Goal: Answer question/provide support: Ask a question

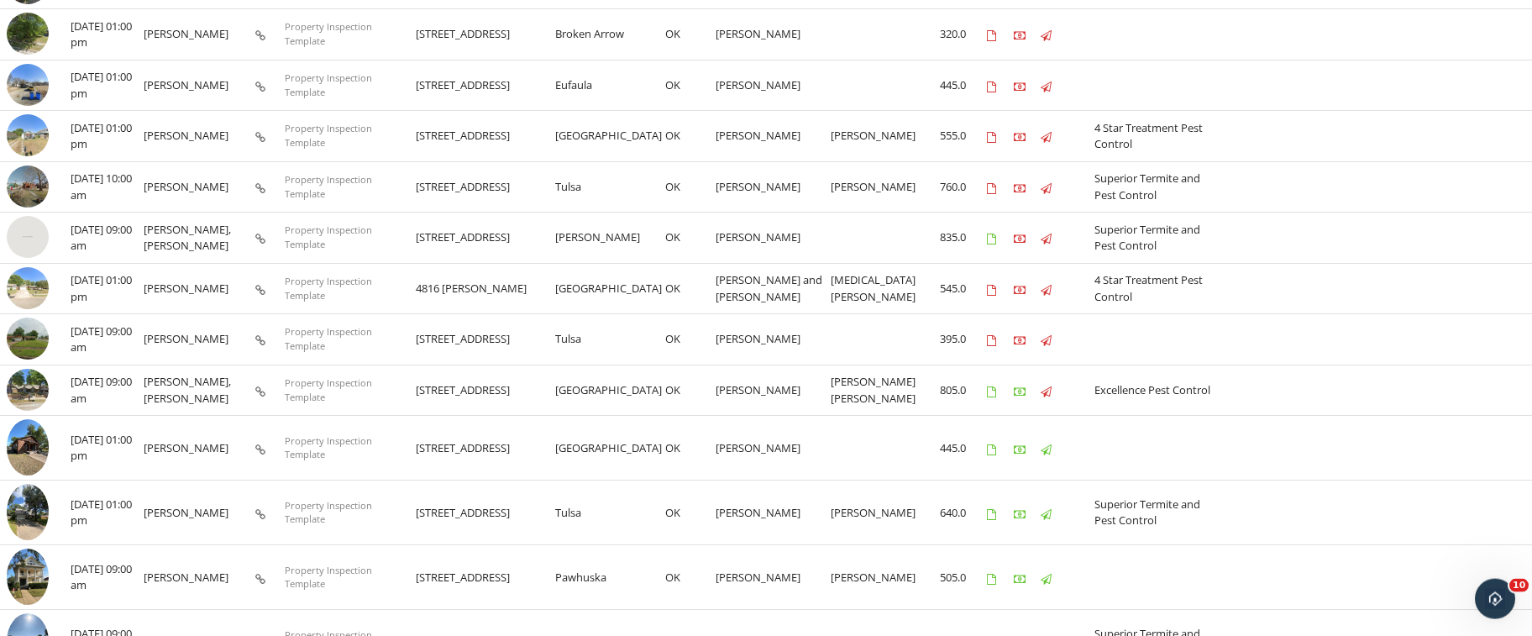
scroll to position [454, 0]
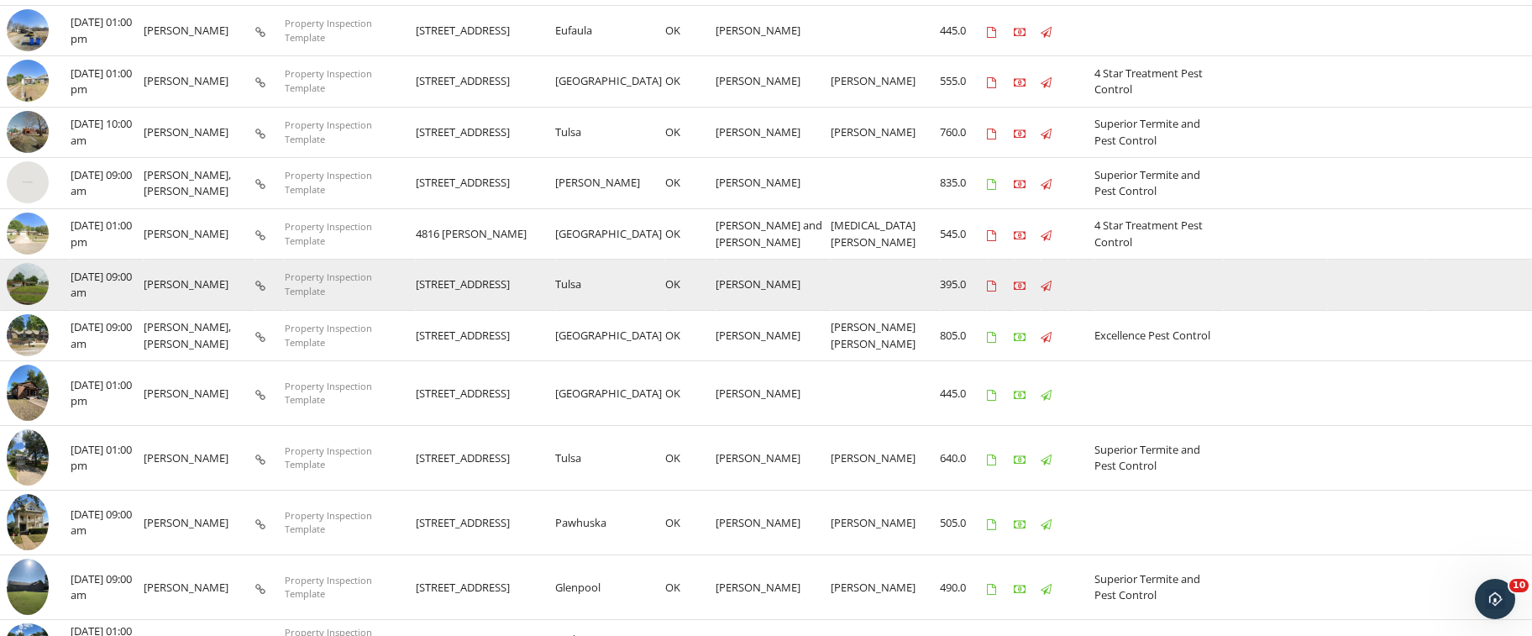
click at [23, 277] on img at bounding box center [28, 284] width 42 height 42
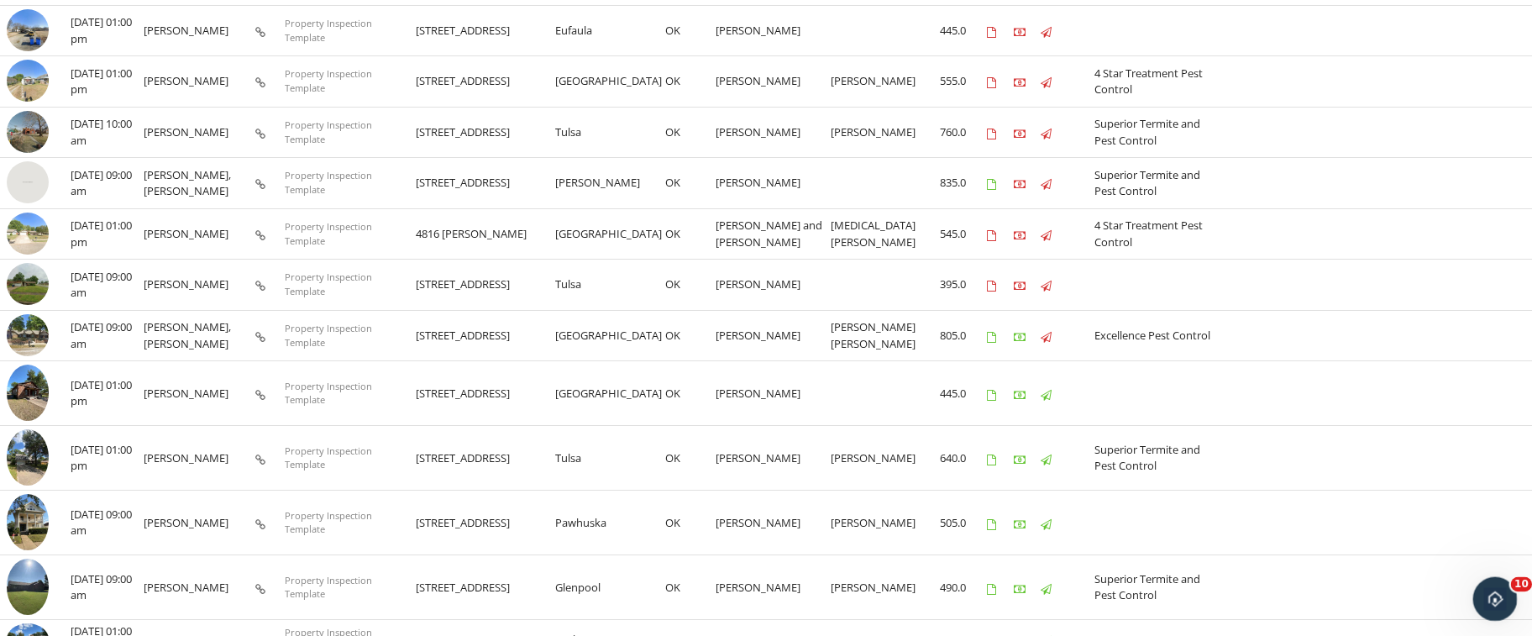
click at [1493, 603] on icon "Open Intercom Messenger" at bounding box center [1493, 597] width 28 height 28
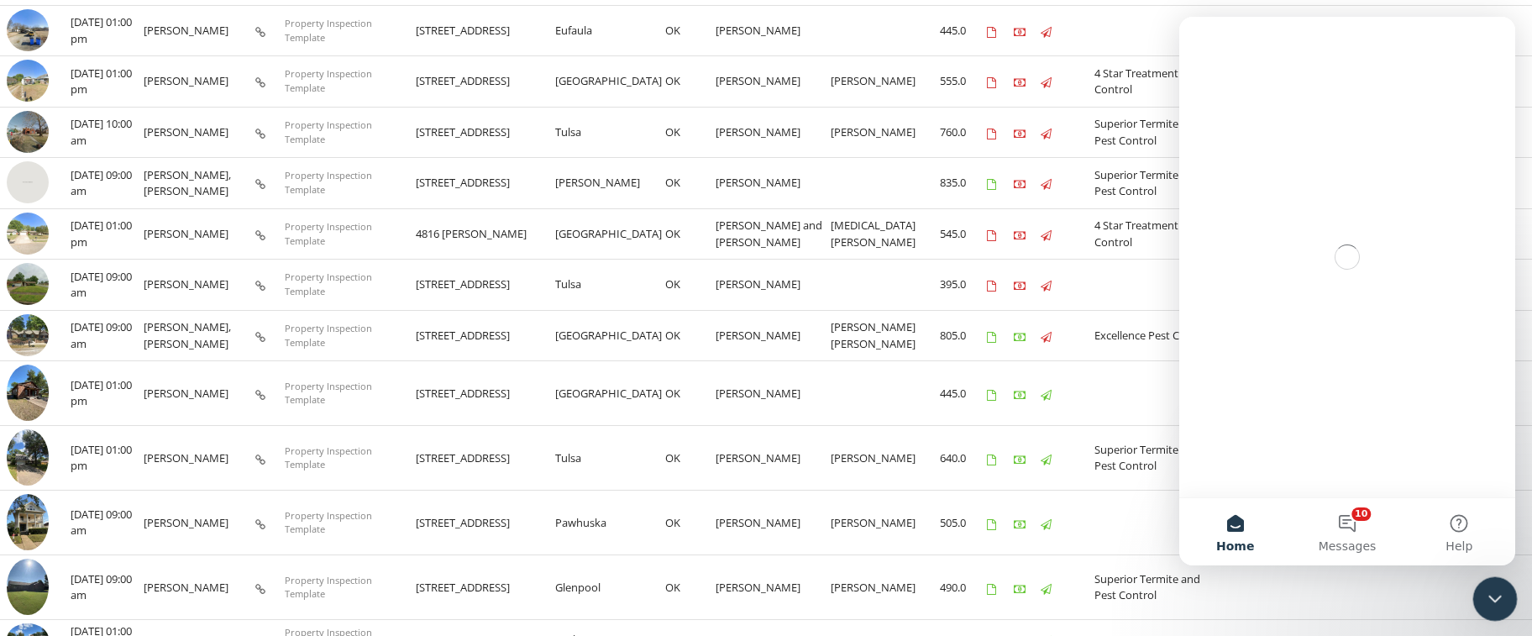
scroll to position [0, 0]
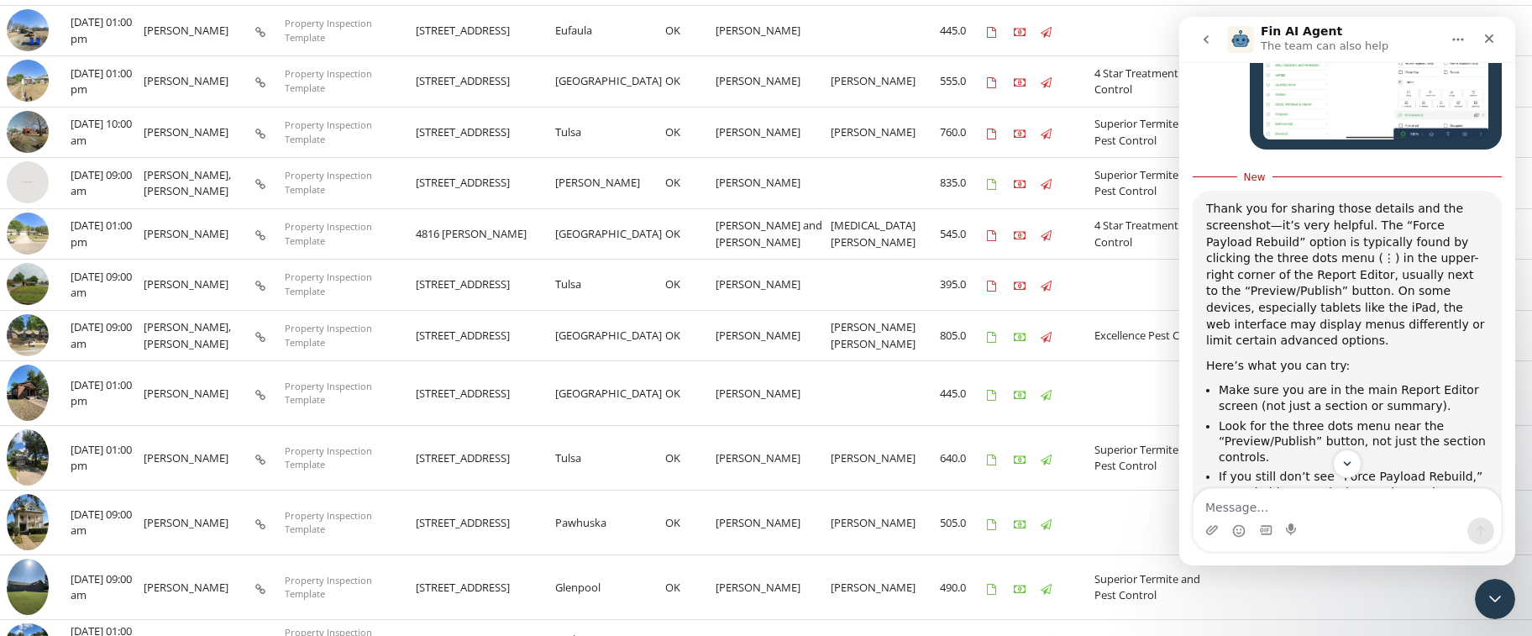
scroll to position [1993, 0]
type textarea "It worked. Thanks!"
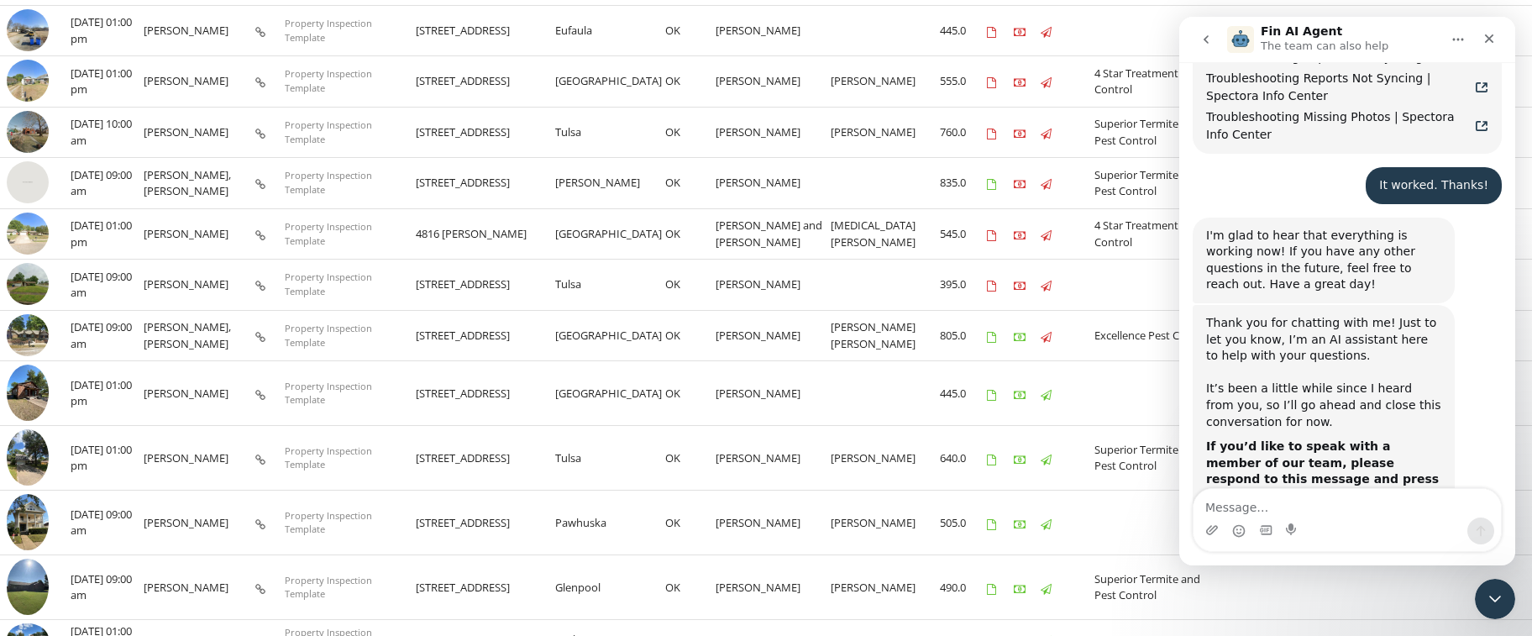
scroll to position [2, 0]
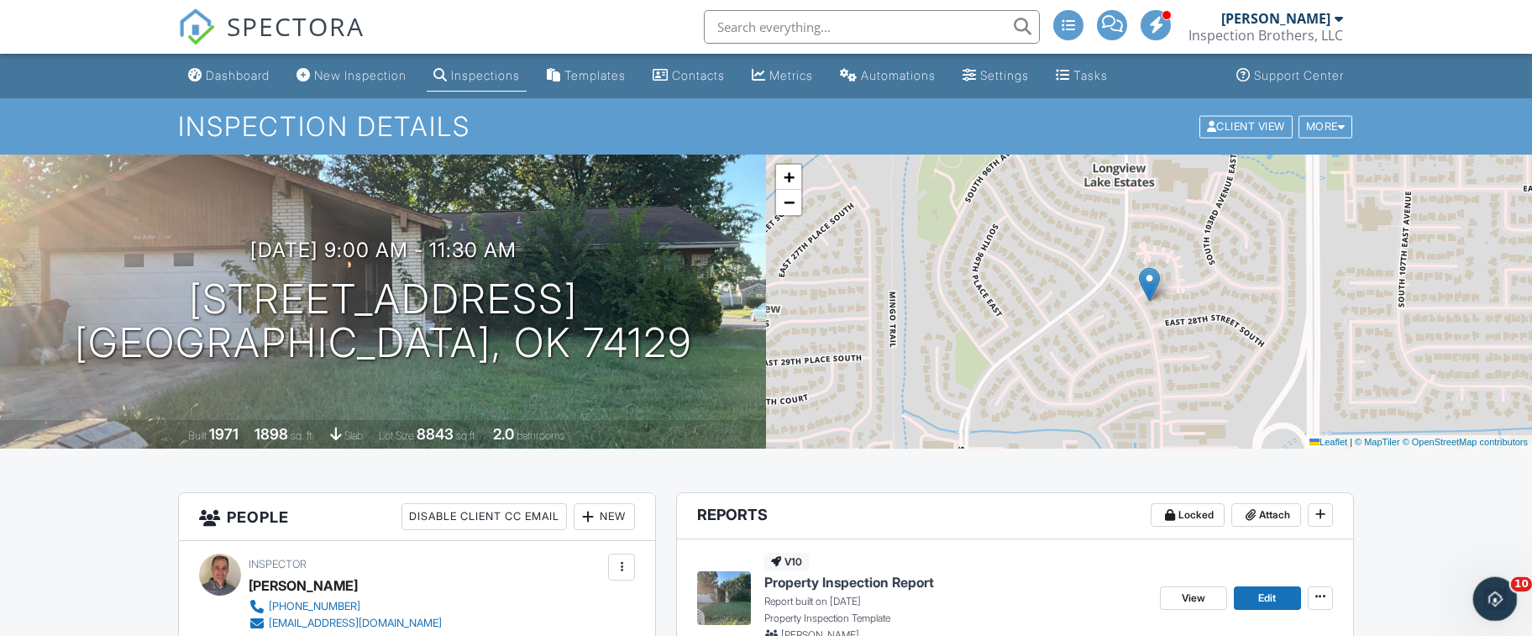
click at [1492, 601] on icon "Open Intercom Messenger" at bounding box center [1493, 597] width 28 height 28
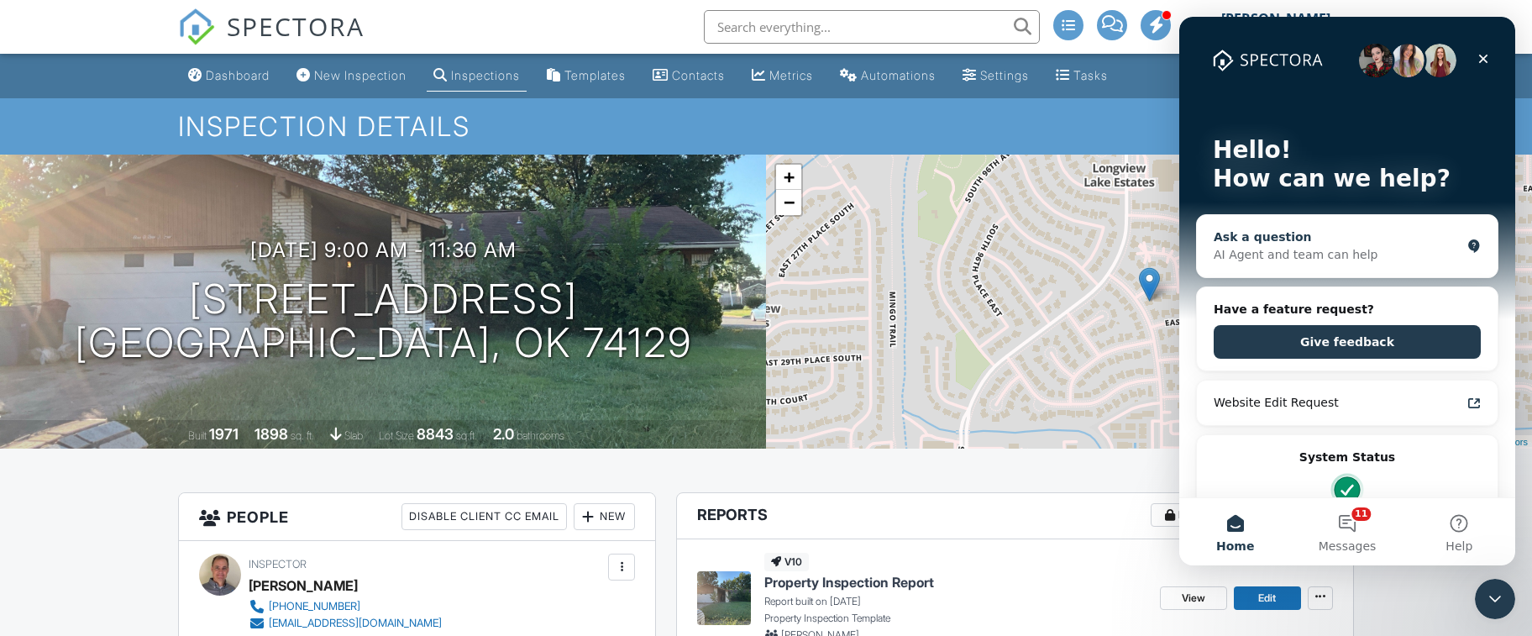
click at [1298, 256] on div "AI Agent and team can help" at bounding box center [1337, 255] width 247 height 18
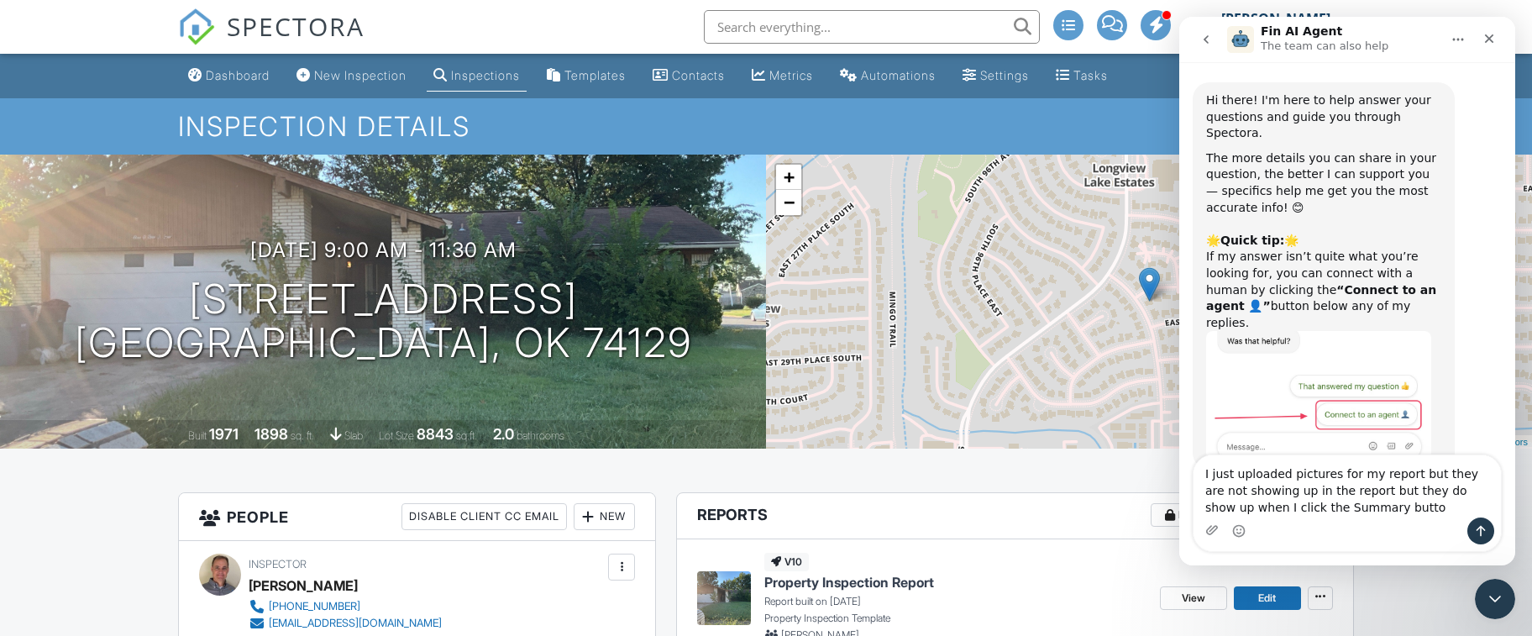
type textarea "I just uploaded pictures for my report but they are not showing up in the repor…"
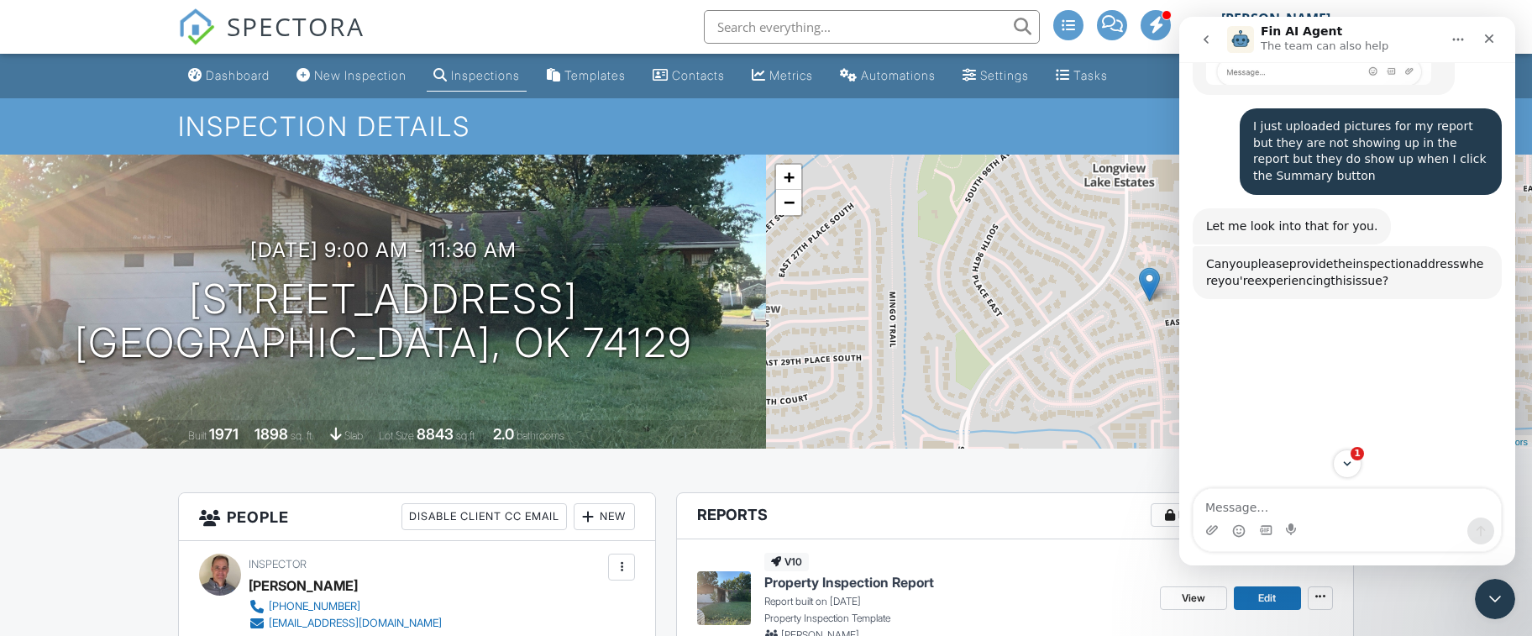
scroll to position [375, 0]
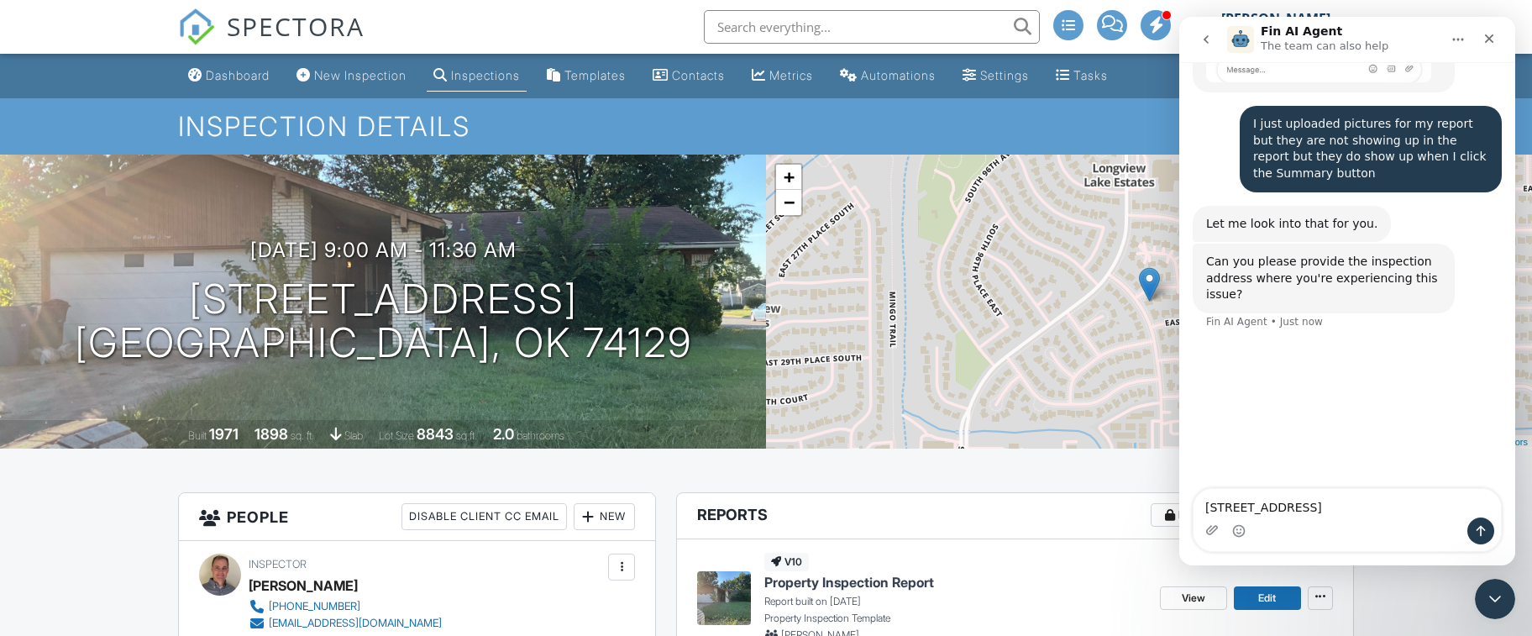
type textarea "[STREET_ADDRESS]"
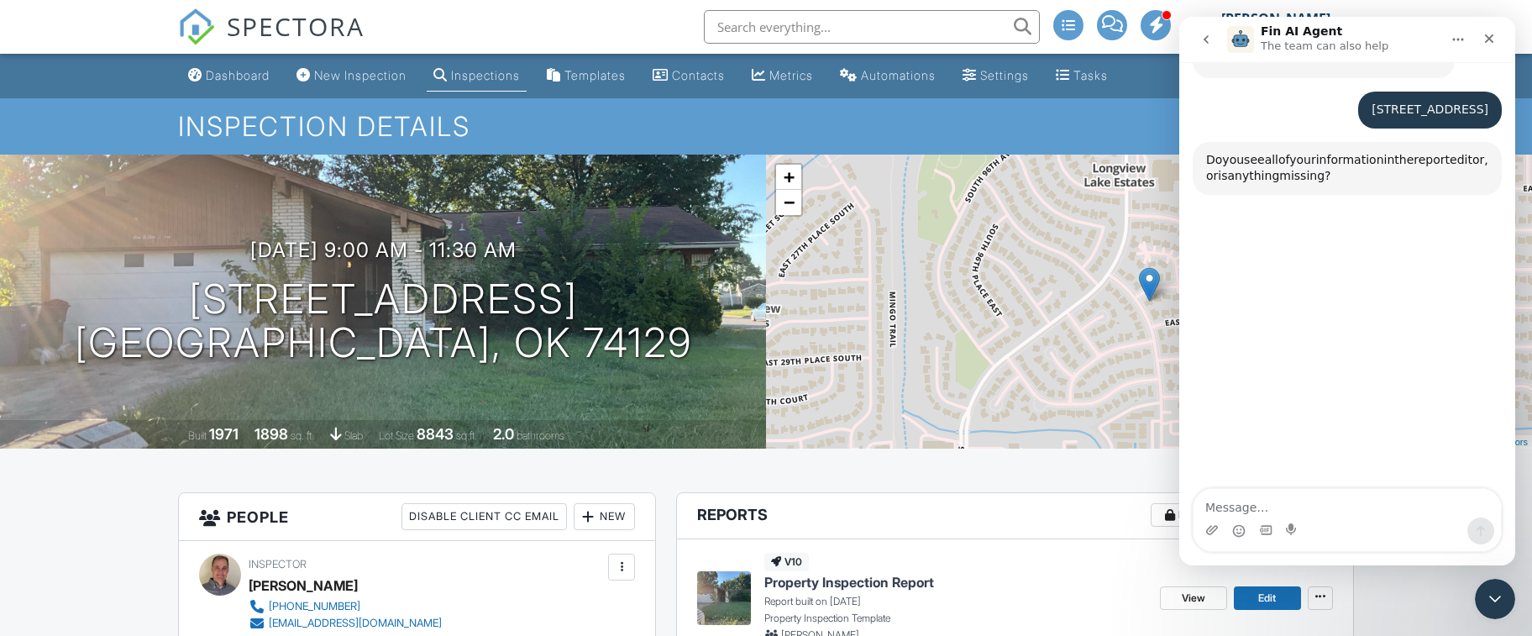
scroll to position [612, 0]
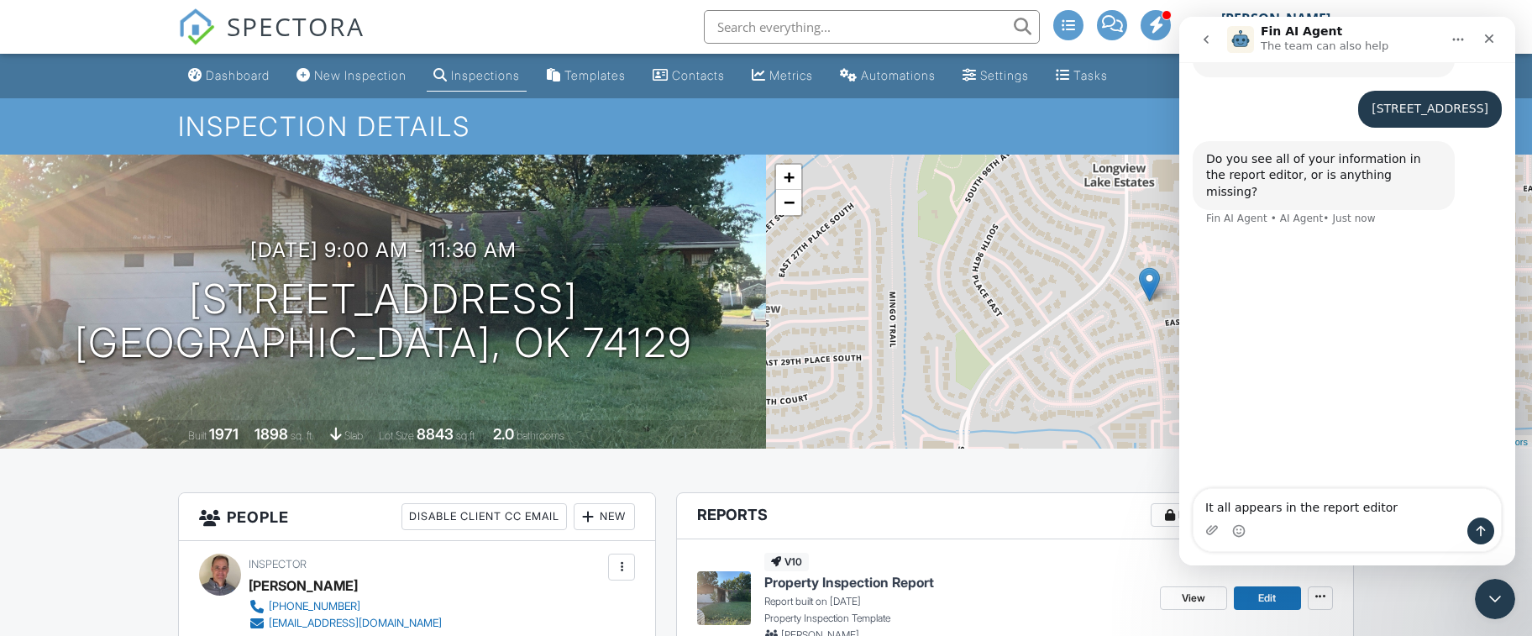
type textarea "It all appears in the report editor"
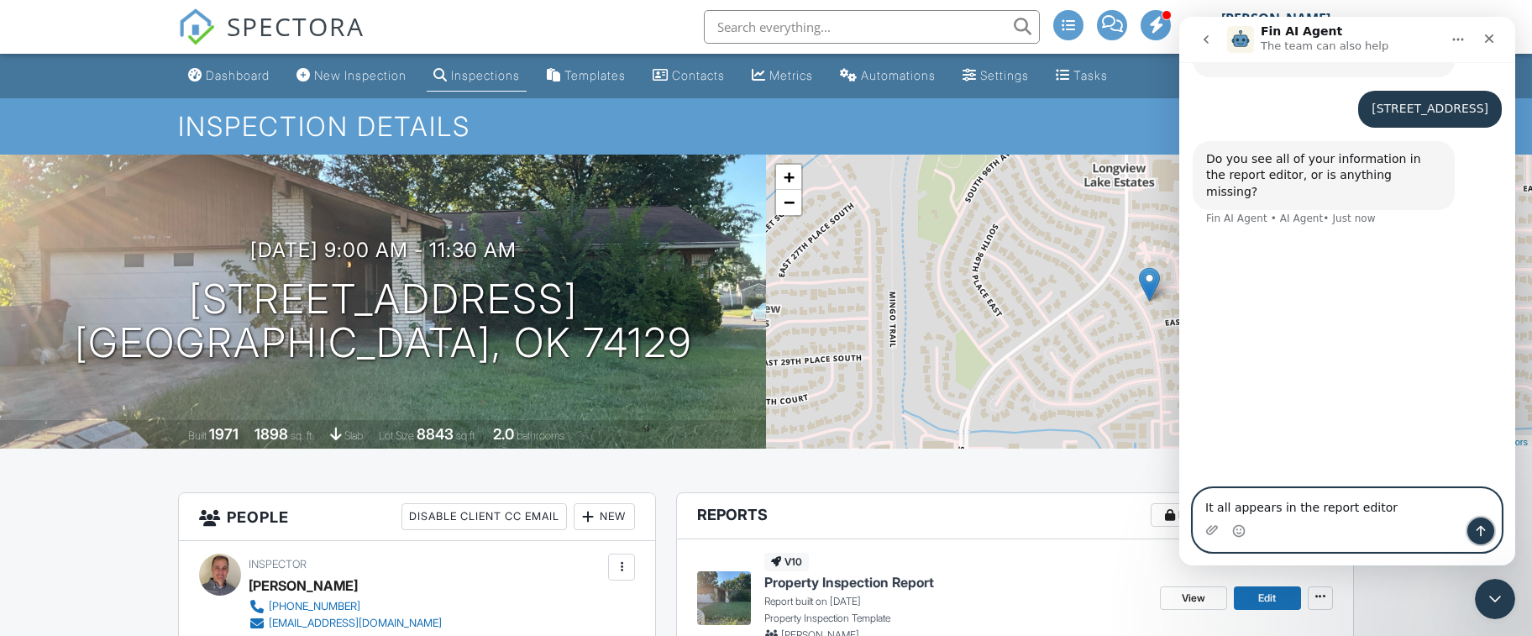
click at [1480, 529] on icon "Send a message…" at bounding box center [1481, 531] width 9 height 11
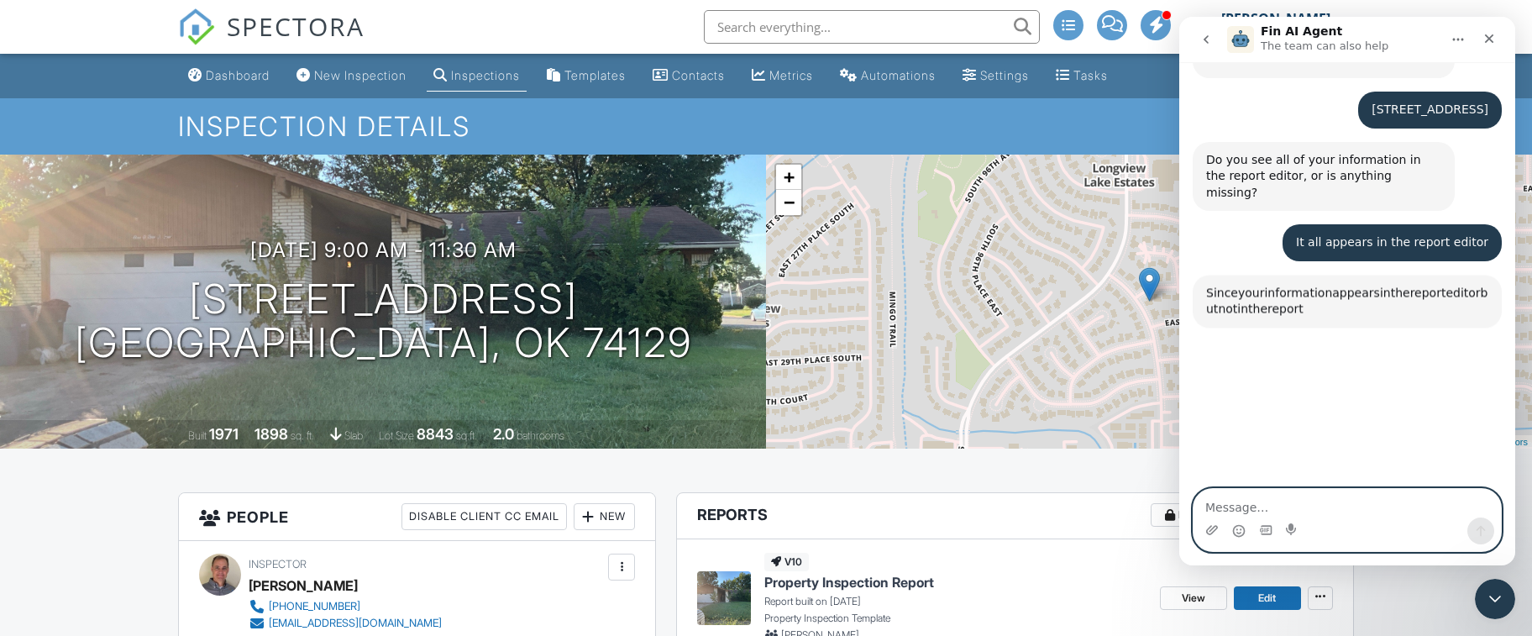
scroll to position [728, 0]
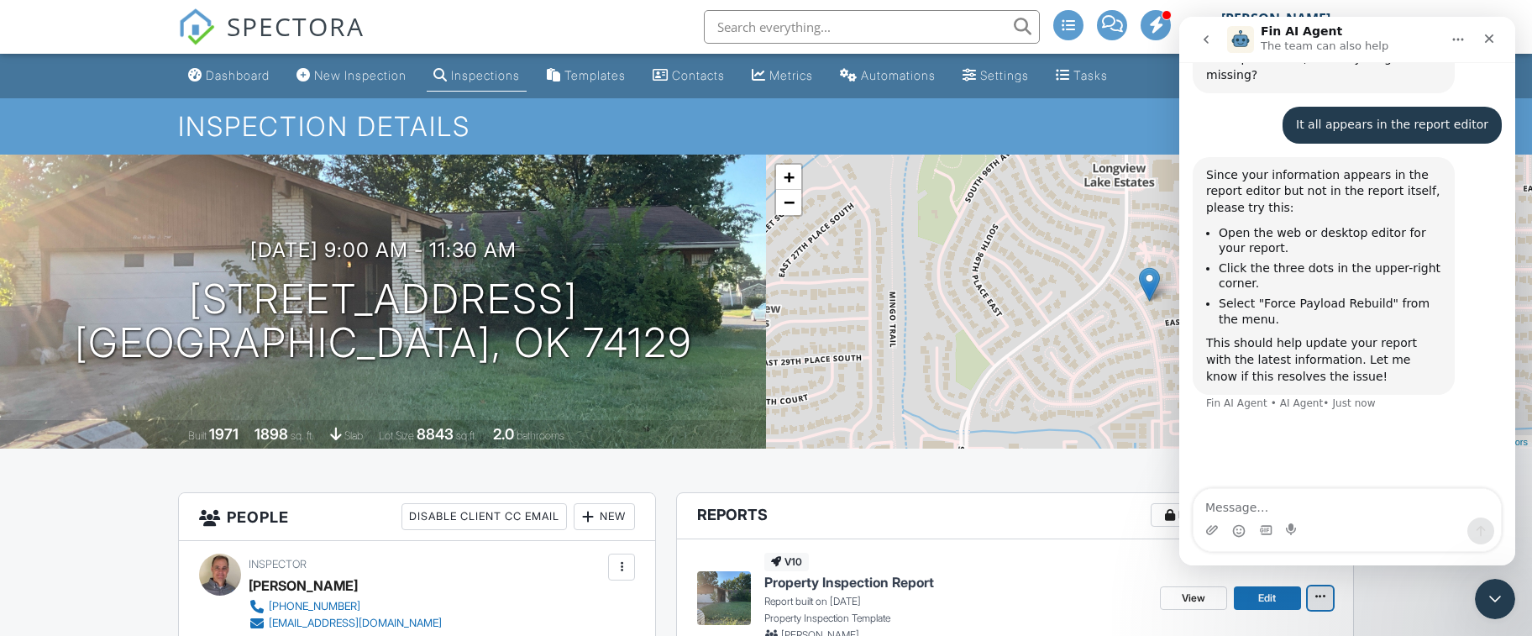
click at [1323, 601] on icon at bounding box center [1320, 597] width 10 height 12
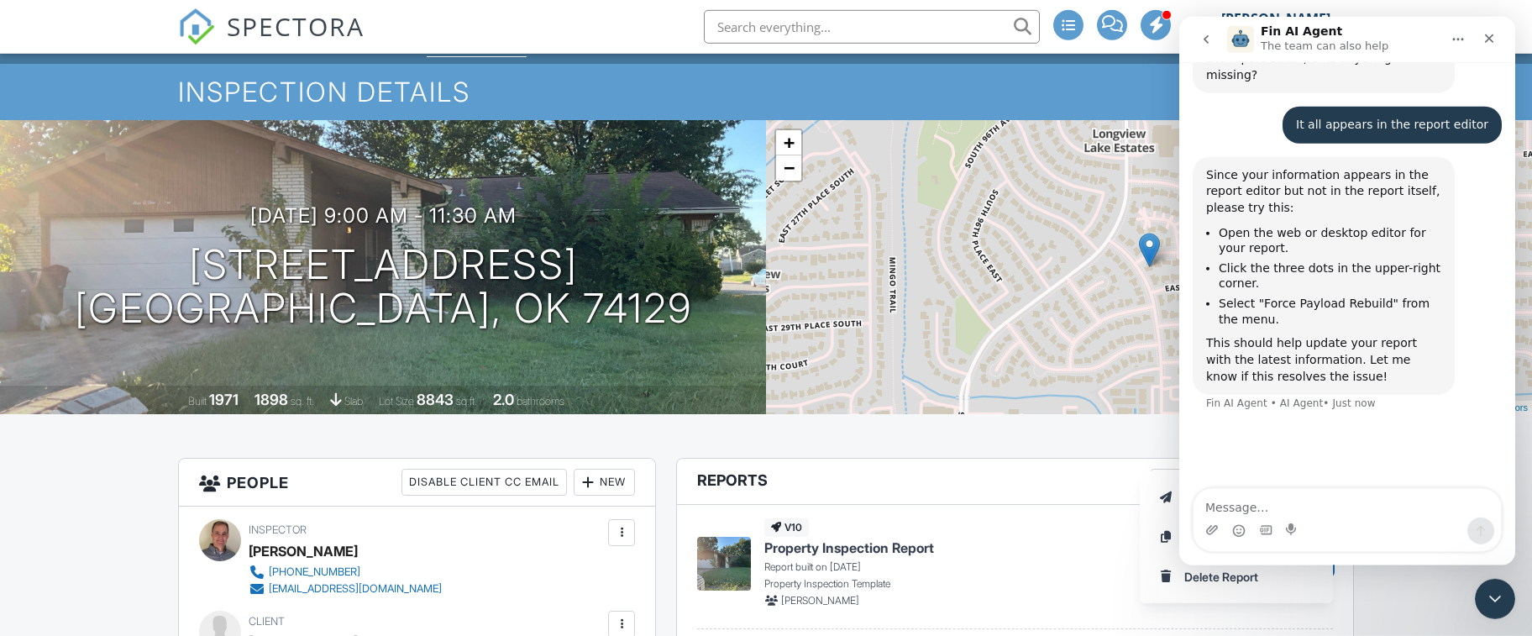
scroll to position [0, 0]
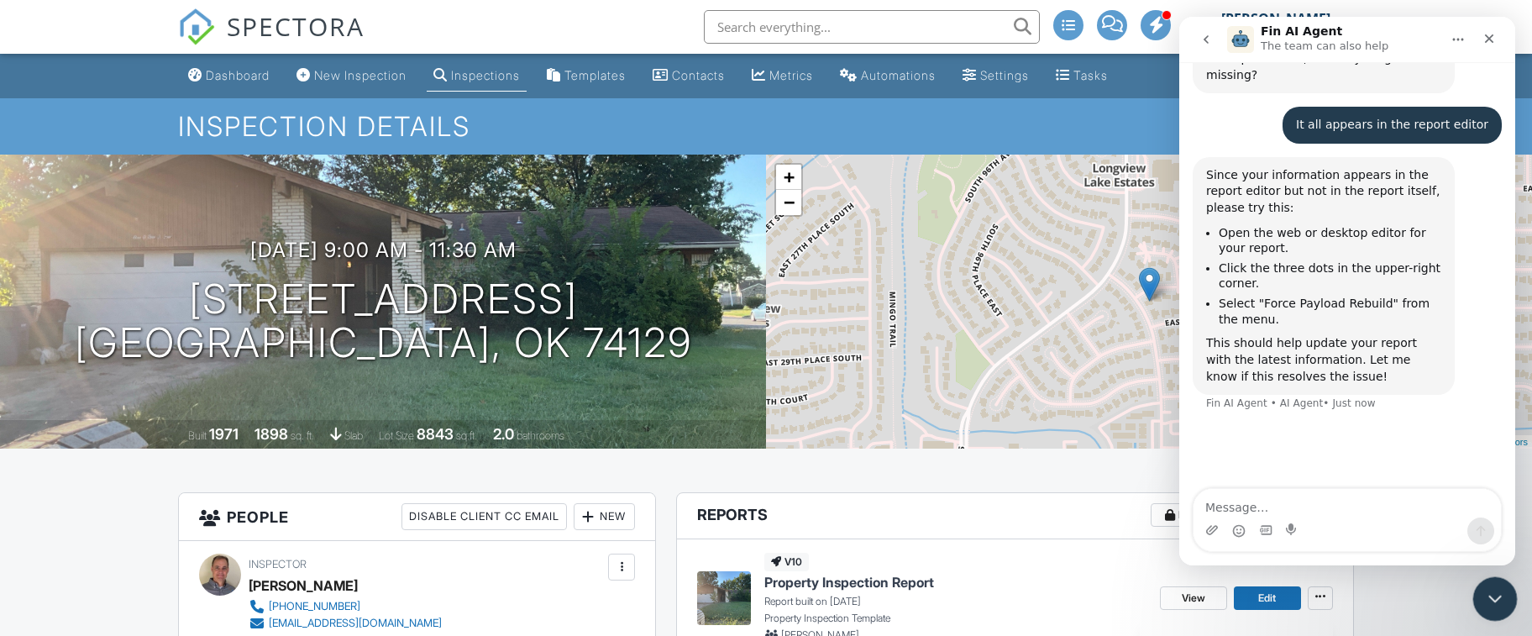
click at [1497, 591] on icon "Close Intercom Messenger" at bounding box center [1493, 596] width 20 height 20
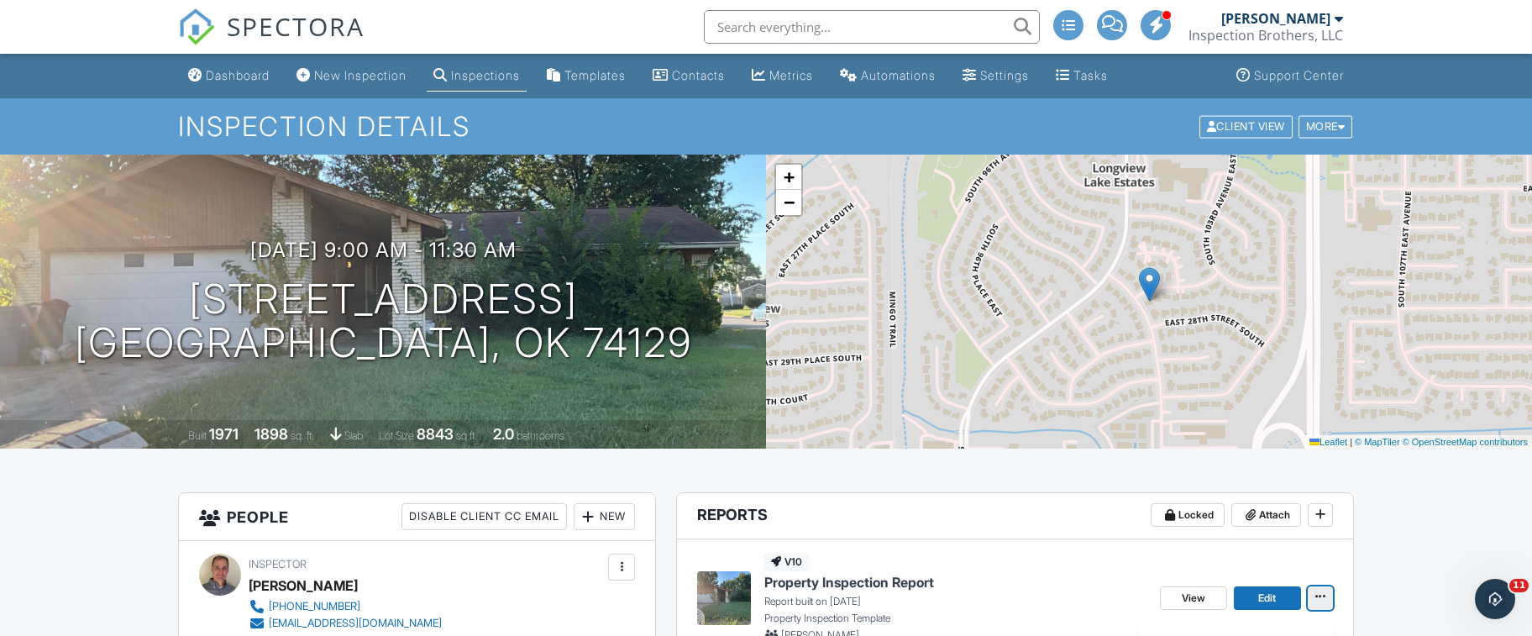
click at [1325, 601] on icon at bounding box center [1320, 597] width 10 height 12
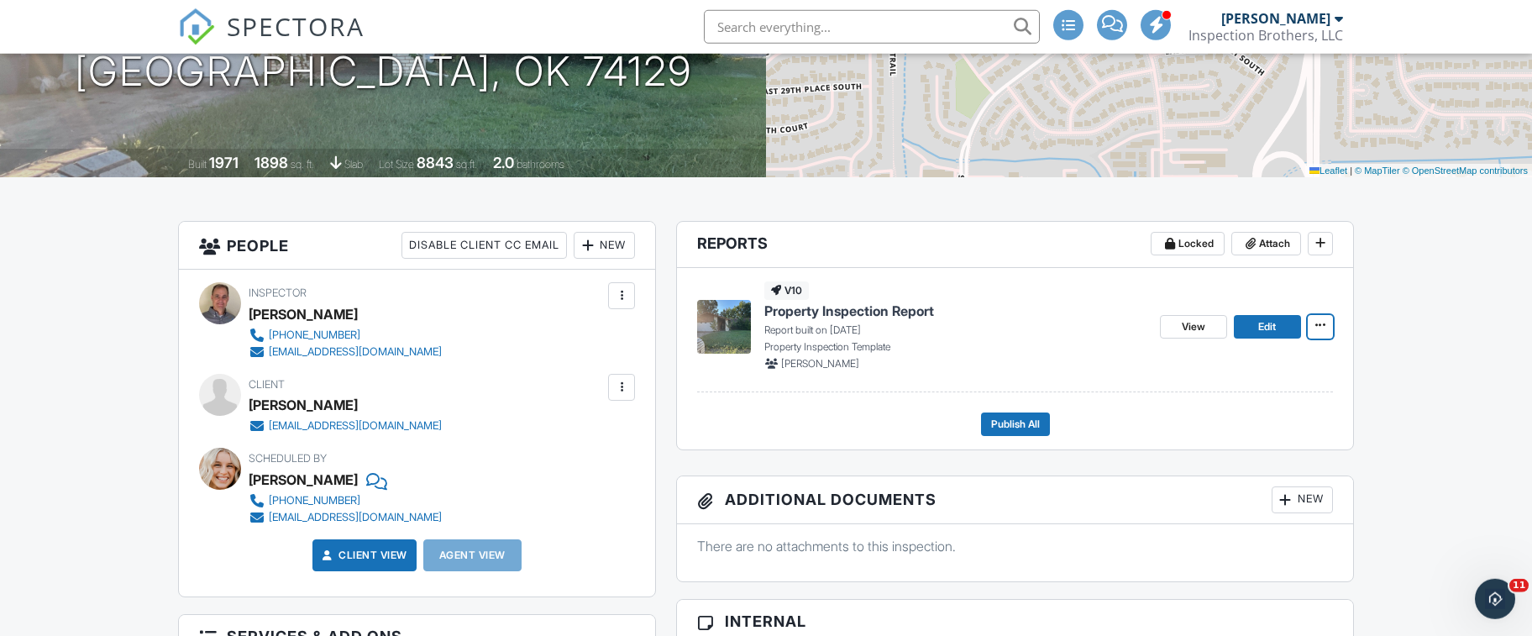
scroll to position [272, 0]
click at [1322, 320] on icon at bounding box center [1320, 324] width 10 height 12
click at [1488, 594] on icon "Open Intercom Messenger" at bounding box center [1493, 597] width 28 height 28
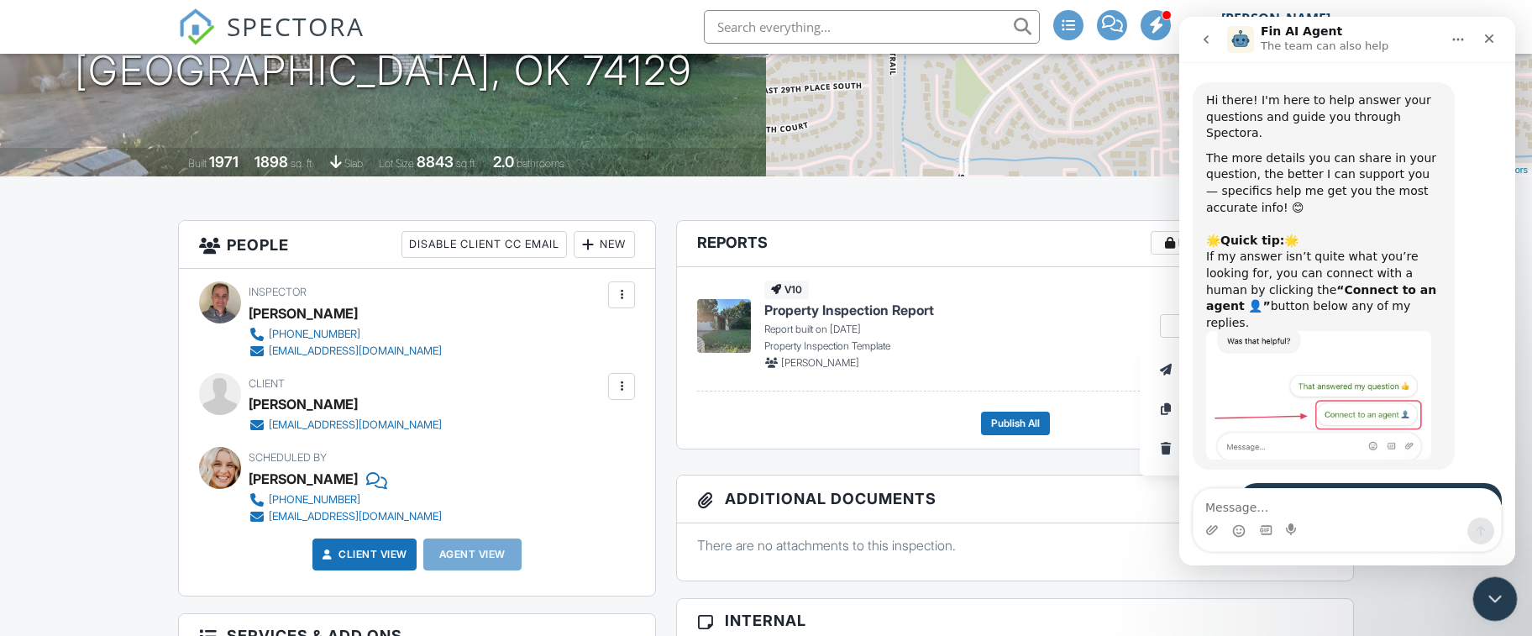
scroll to position [622, 0]
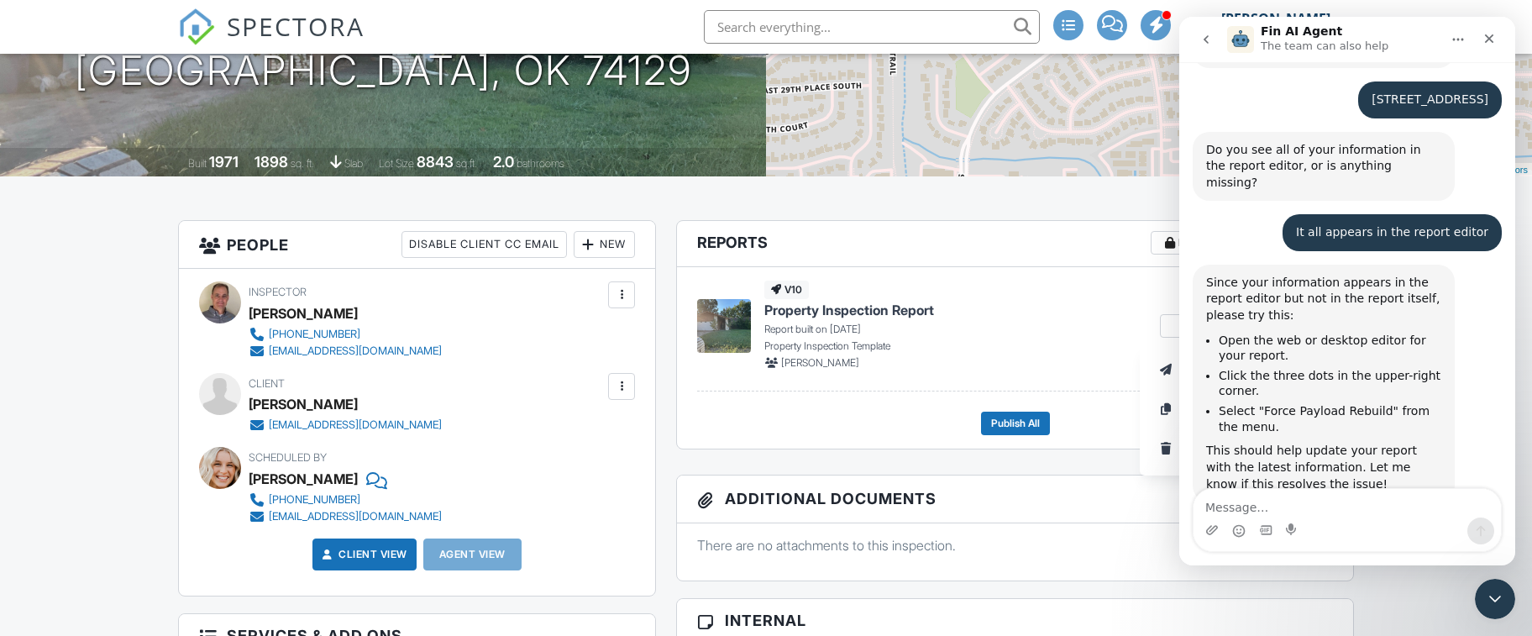
click at [1499, 598] on icon "Close Intercom Messenger" at bounding box center [1493, 596] width 20 height 20
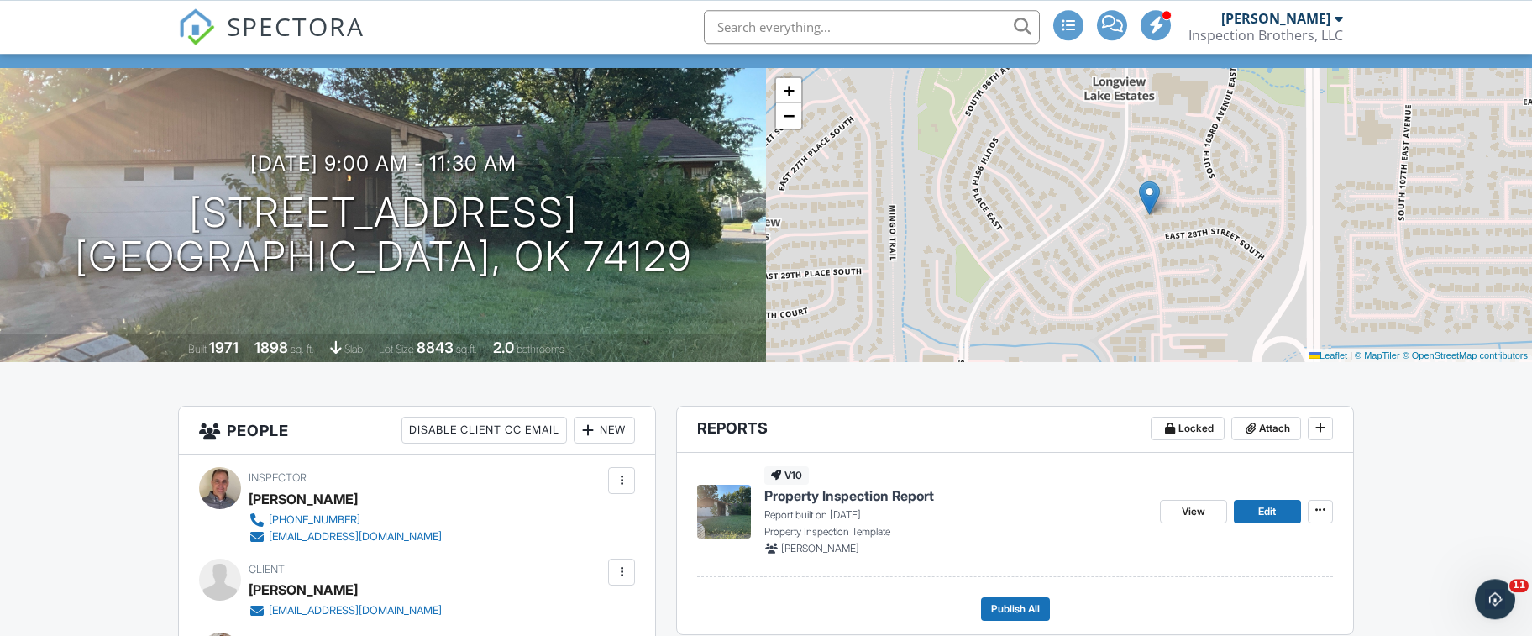
scroll to position [0, 0]
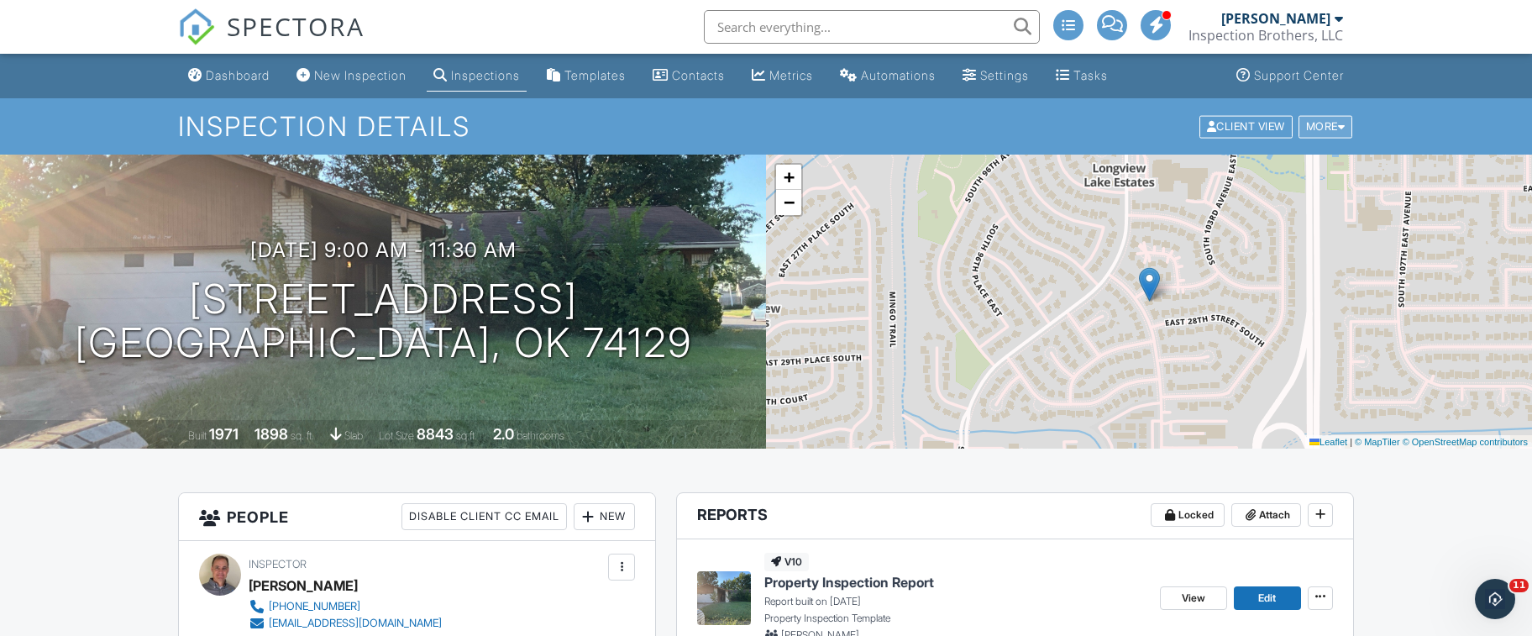
click at [1330, 131] on div "More" at bounding box center [1326, 126] width 55 height 23
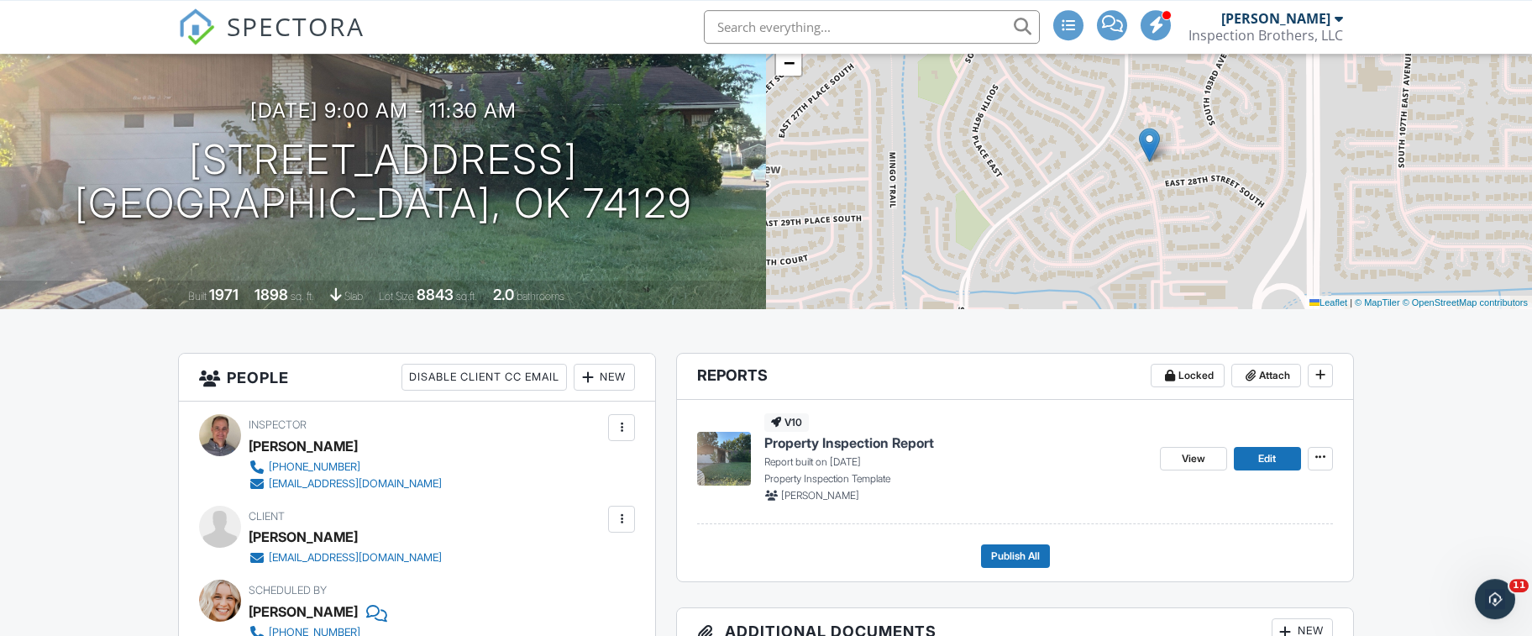
scroll to position [272, 0]
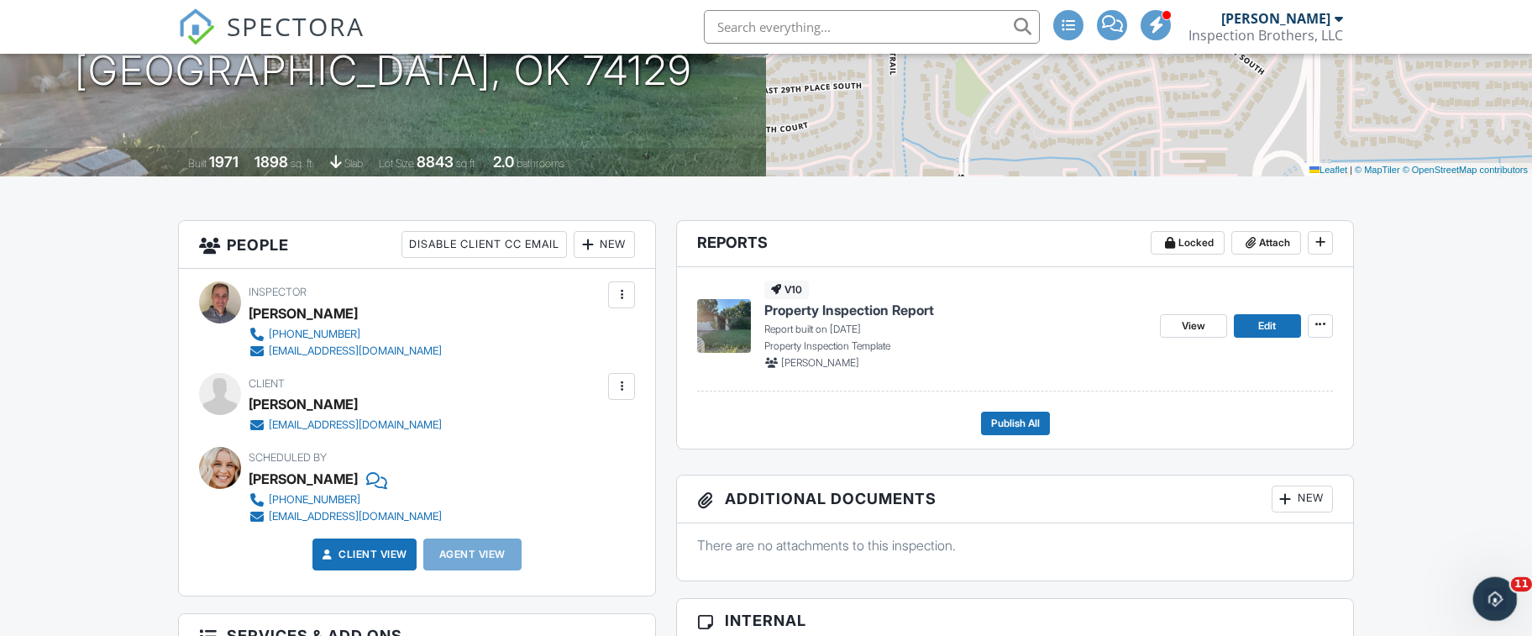
click at [1488, 596] on icon "Open Intercom Messenger" at bounding box center [1493, 597] width 28 height 28
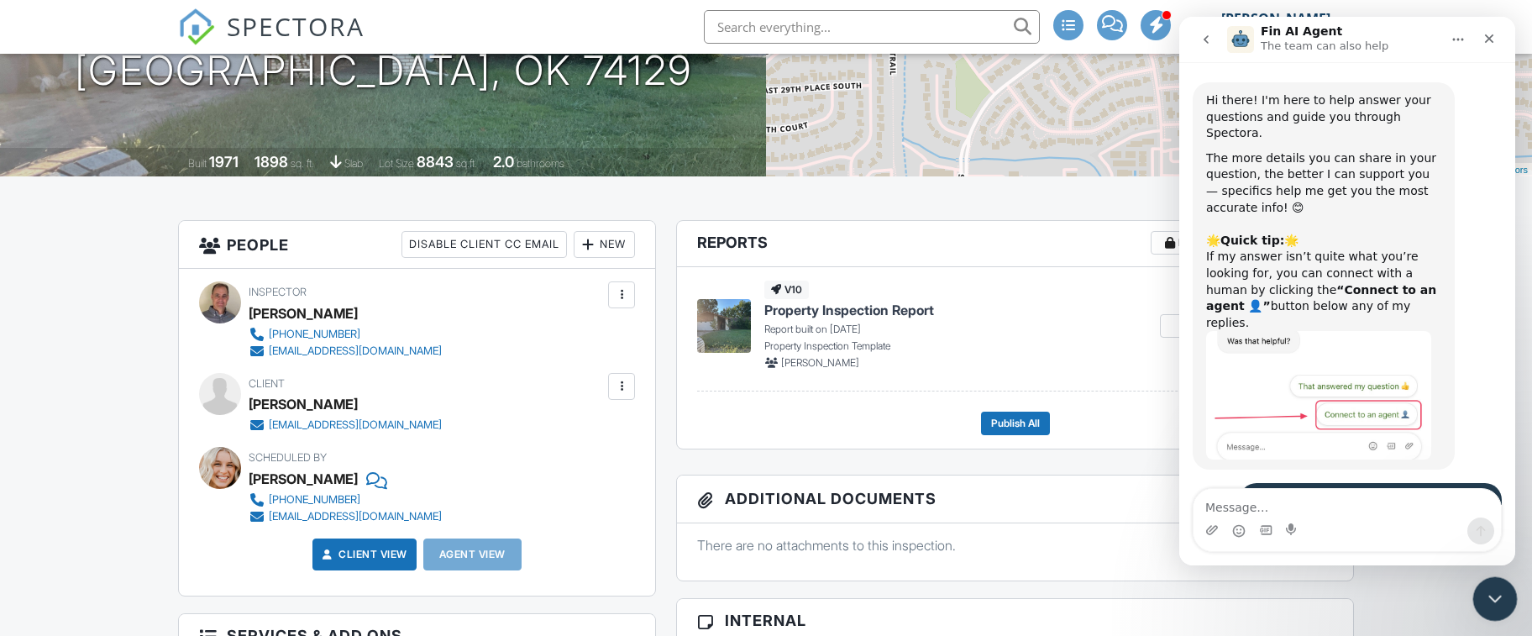
scroll to position [622, 0]
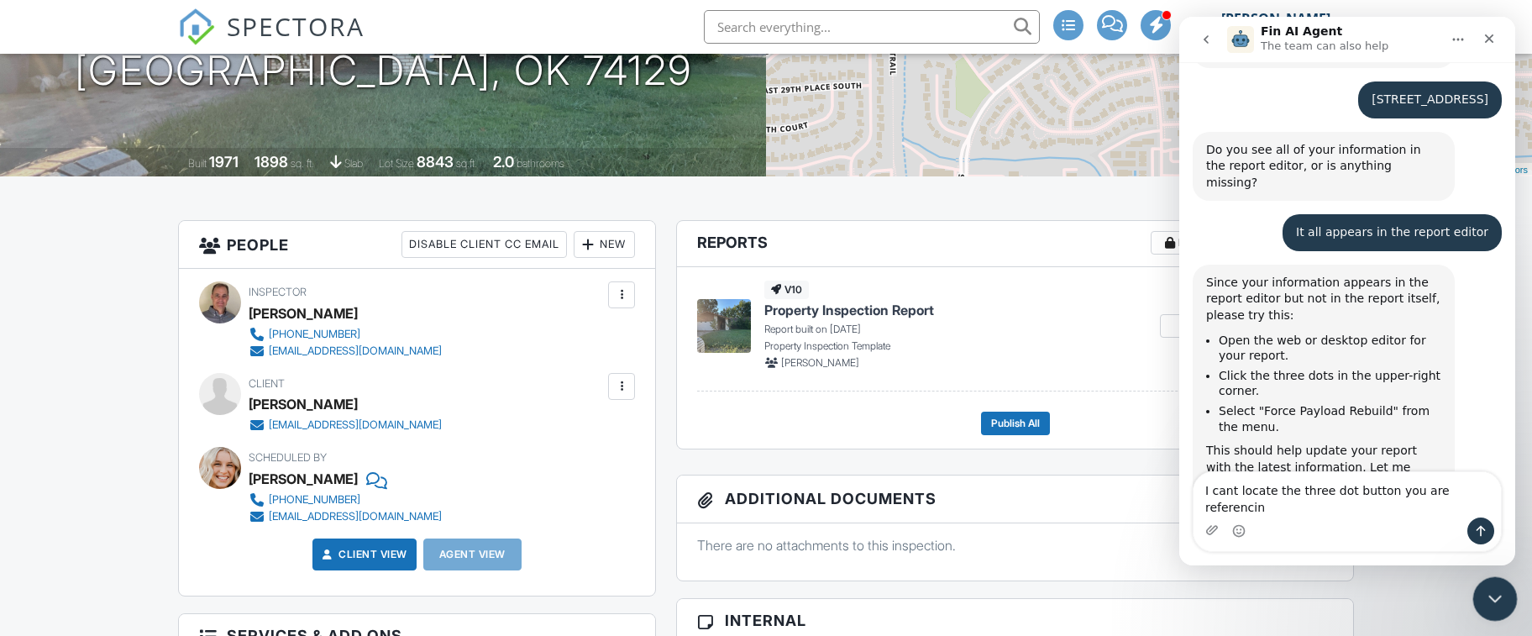
type textarea "I cant locate the three dot button you are referencing"
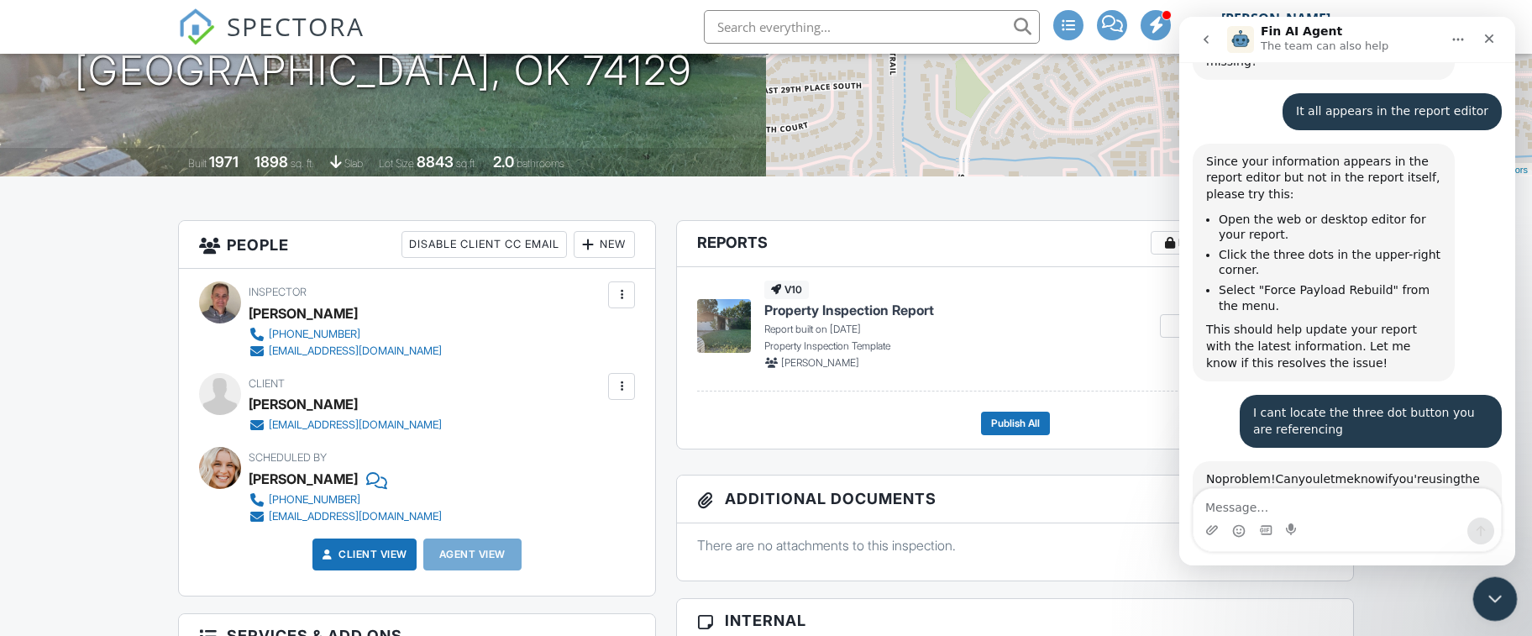
scroll to position [3, 0]
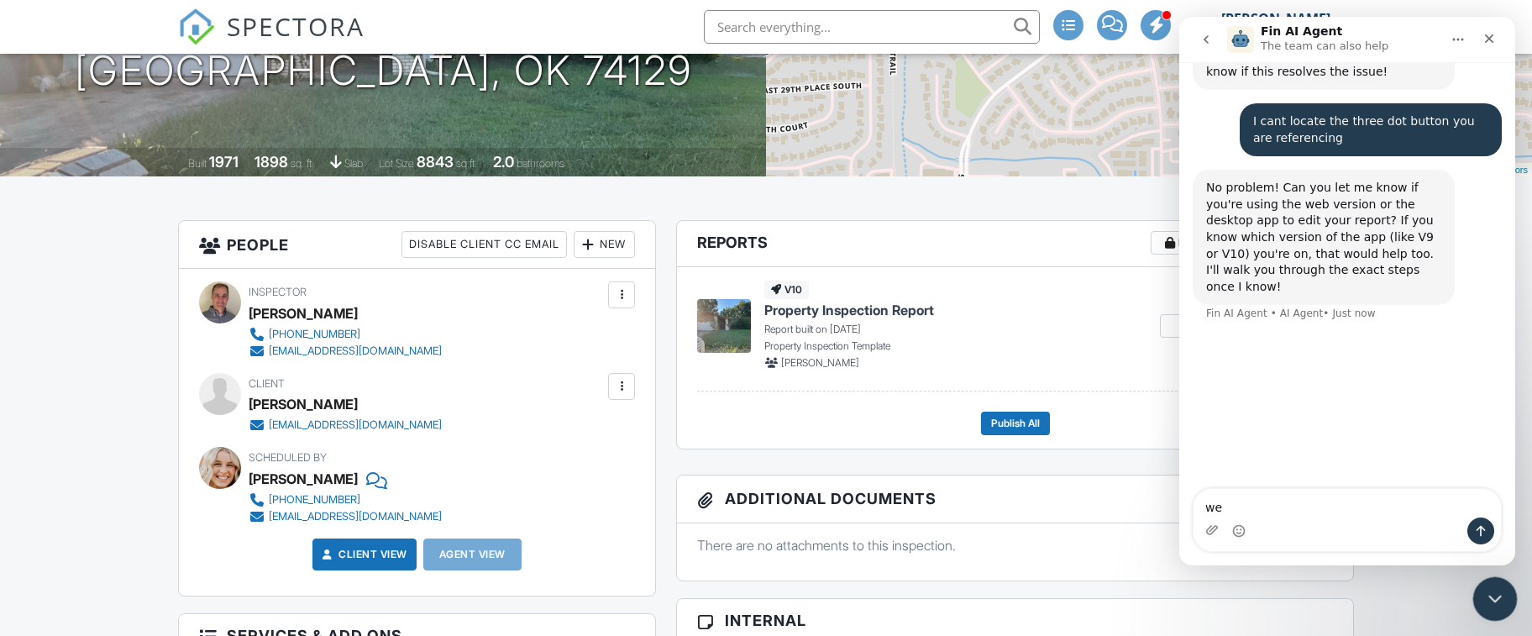
type textarea "web"
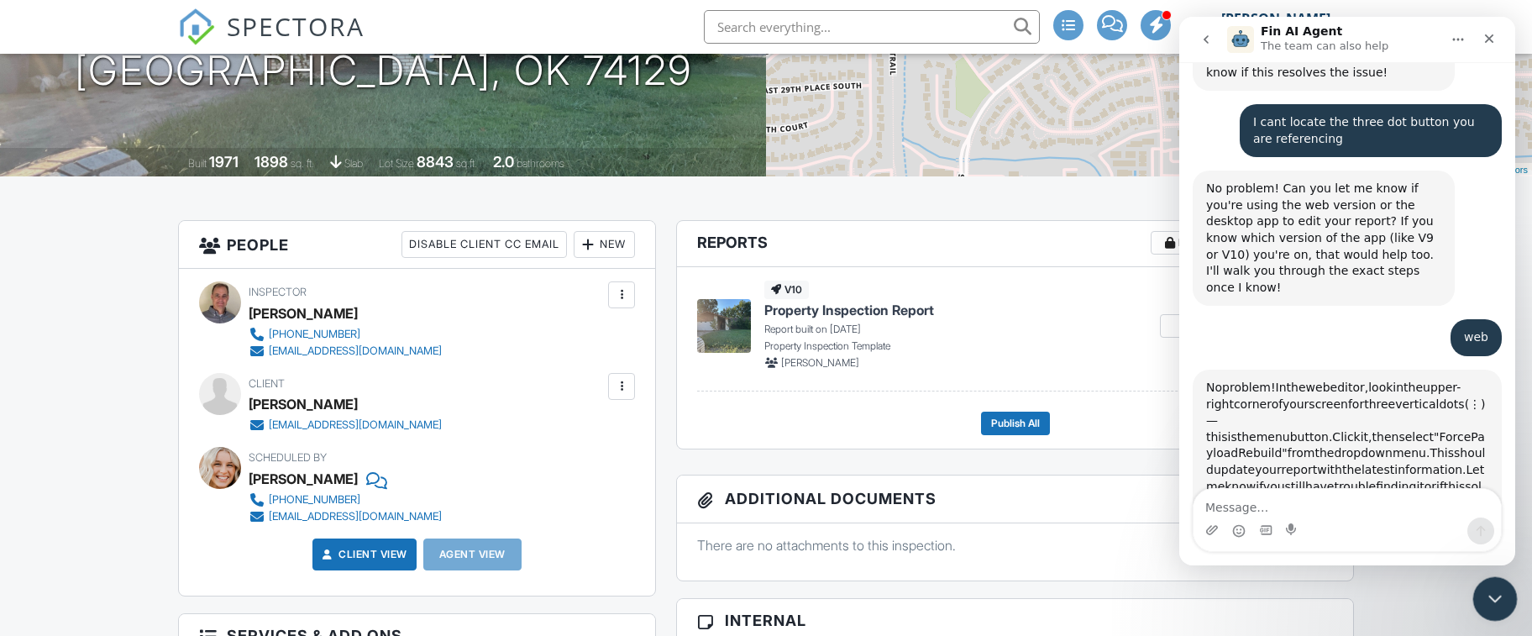
scroll to position [1231, 0]
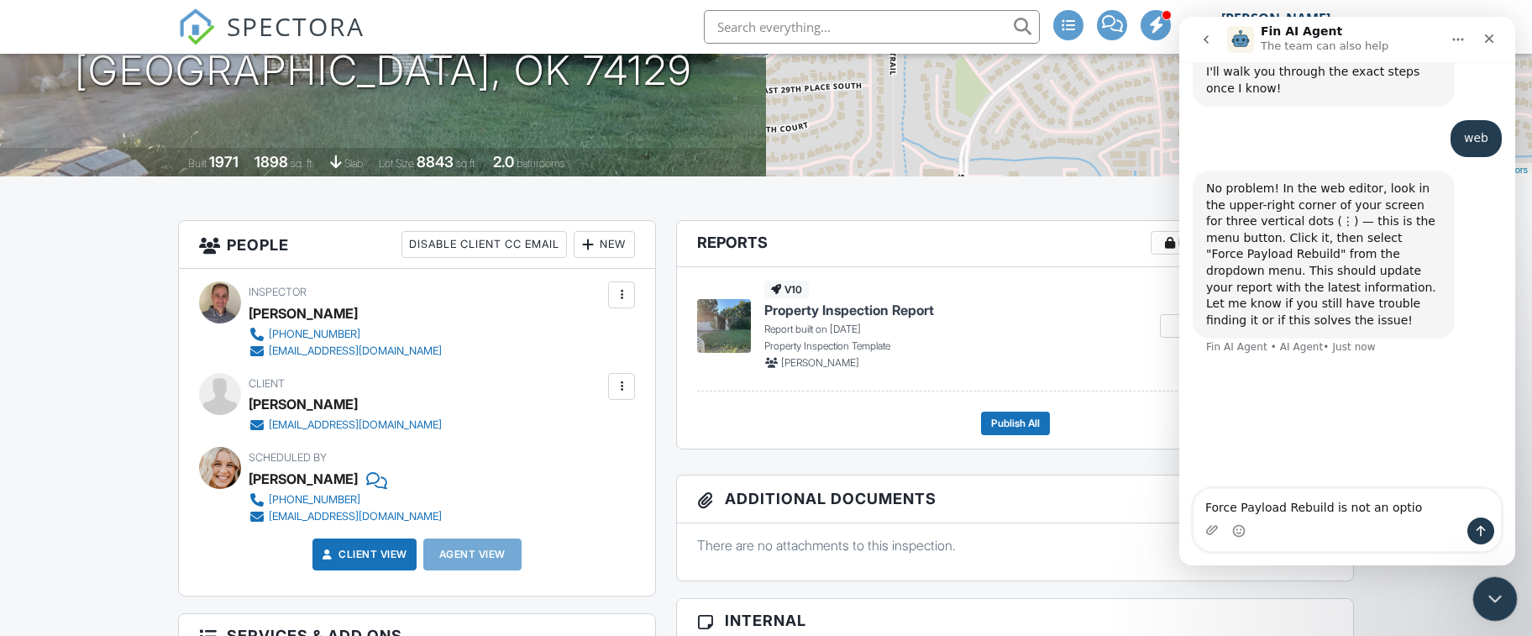
type textarea "Force Payload Rebuild is not an option"
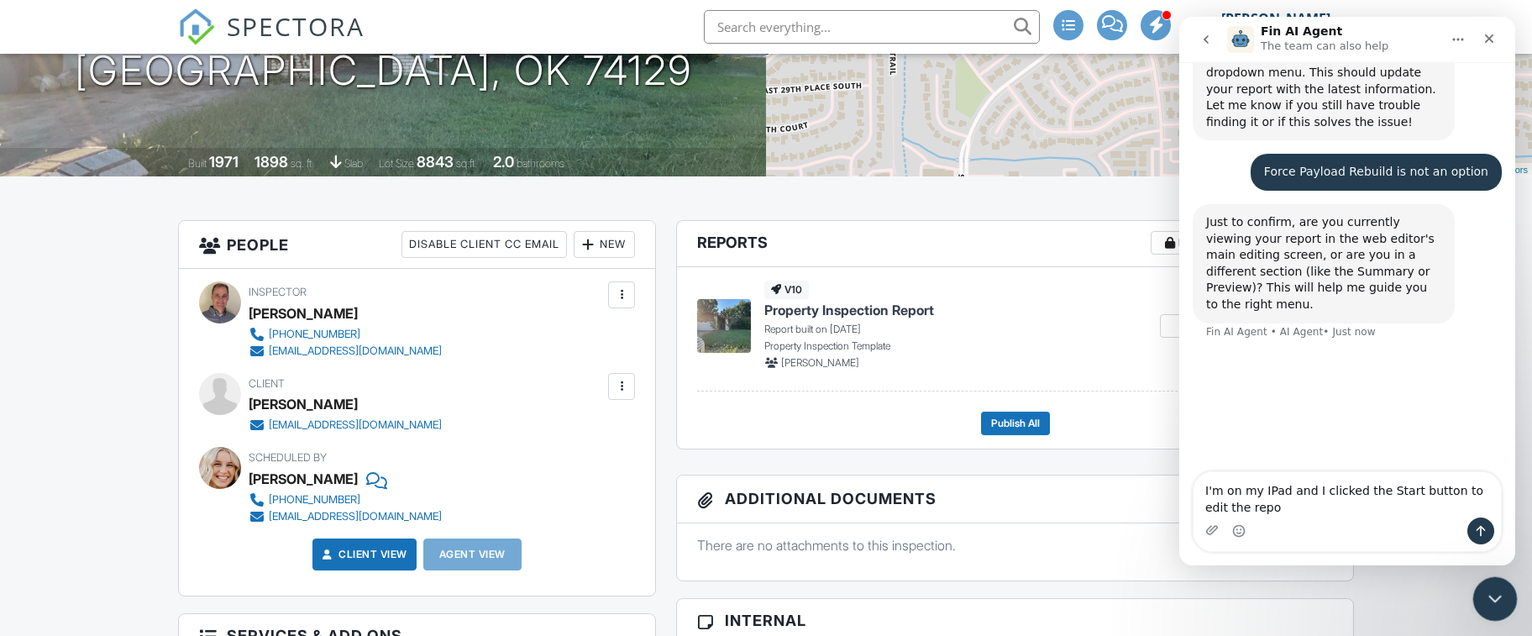
scroll to position [3, 0]
type textarea "I'm on my IPad and I clicked the Start button to edit the report."
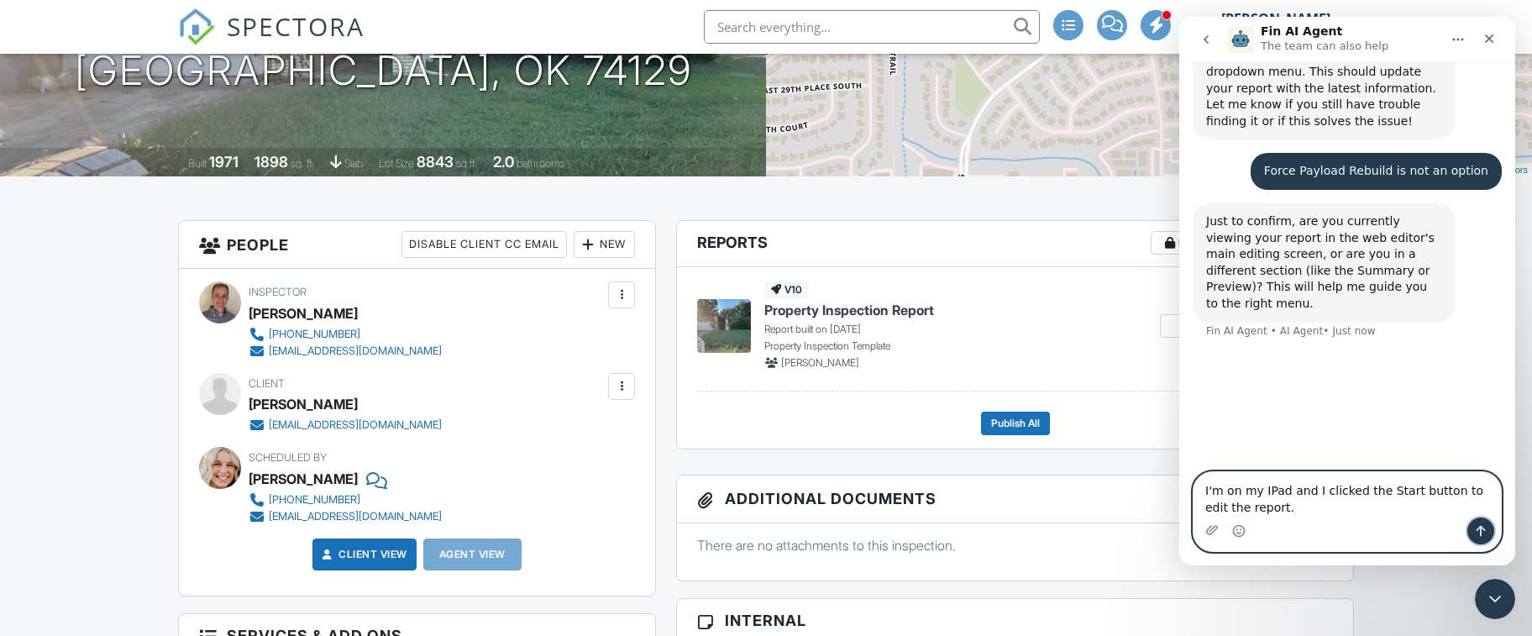
click at [1483, 530] on icon "Send a message…" at bounding box center [1481, 531] width 9 height 11
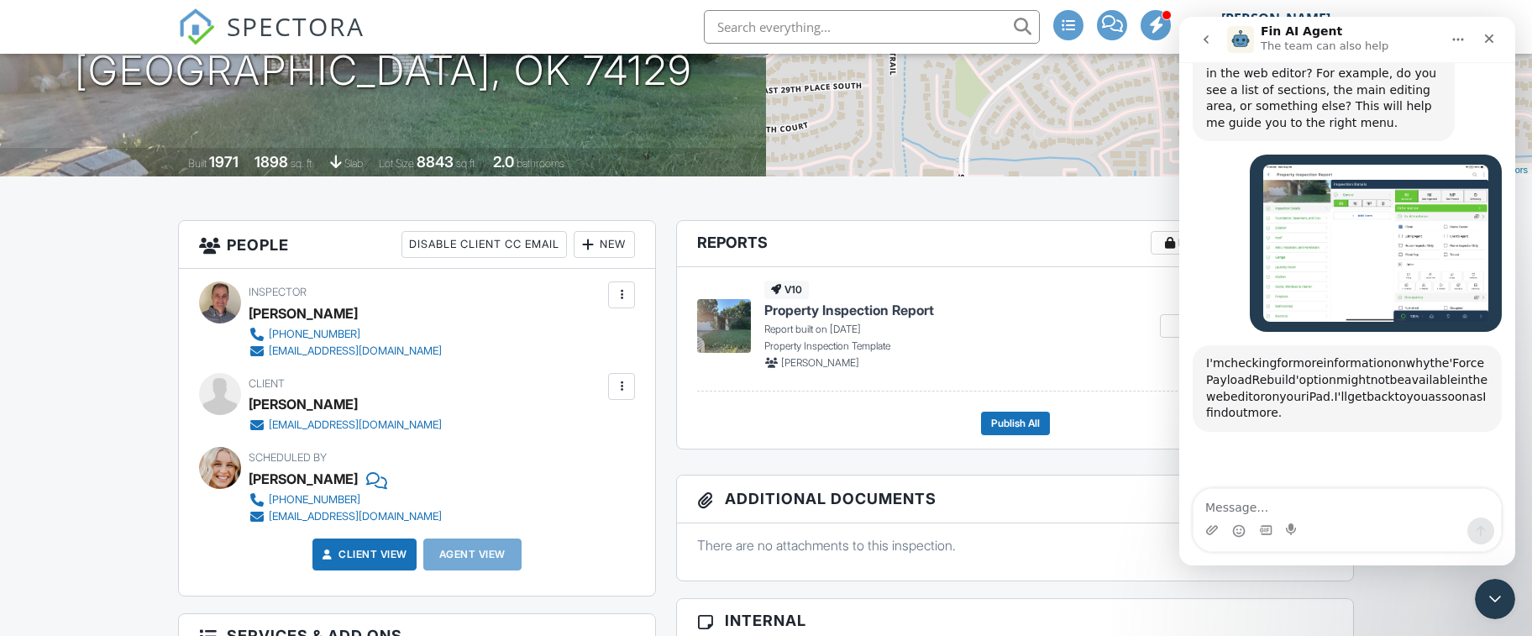
click at [1489, 586] on icon "Close Intercom Messenger" at bounding box center [1493, 596] width 20 height 20
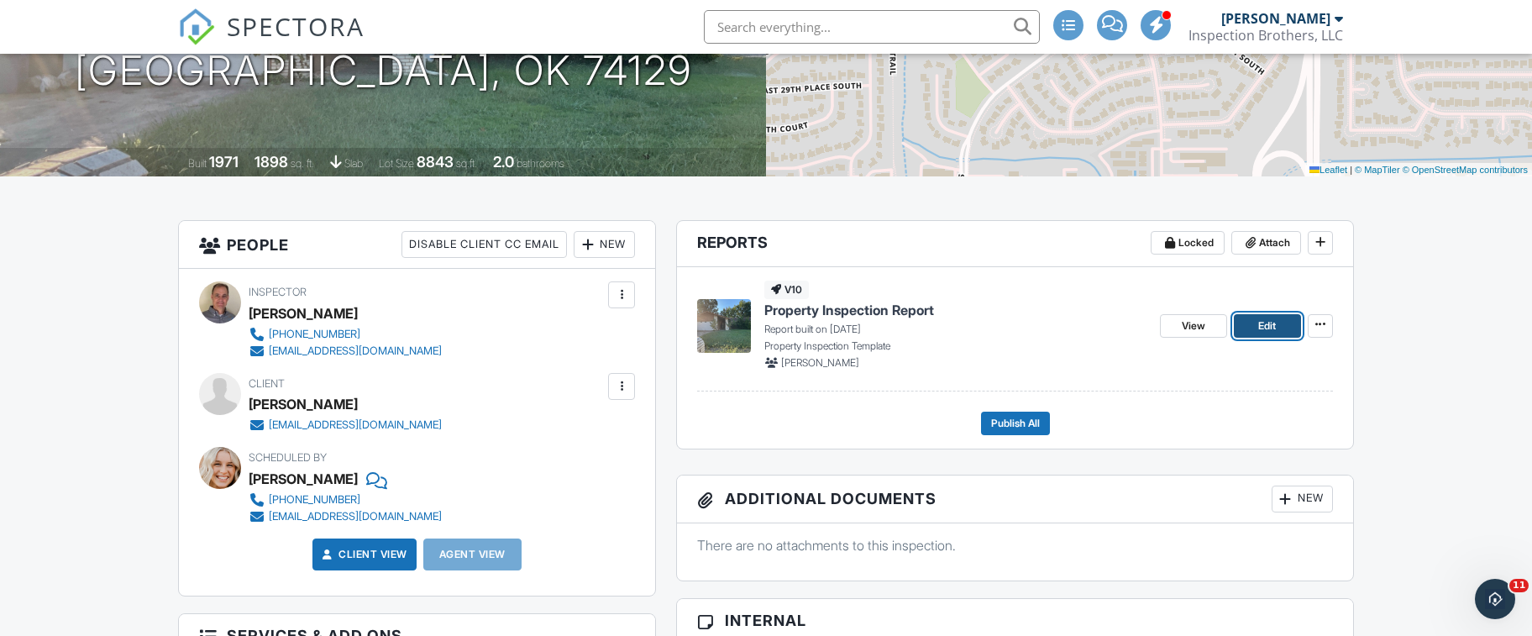
click at [1272, 323] on span "Edit" at bounding box center [1267, 326] width 18 height 17
